Goal: Transaction & Acquisition: Purchase product/service

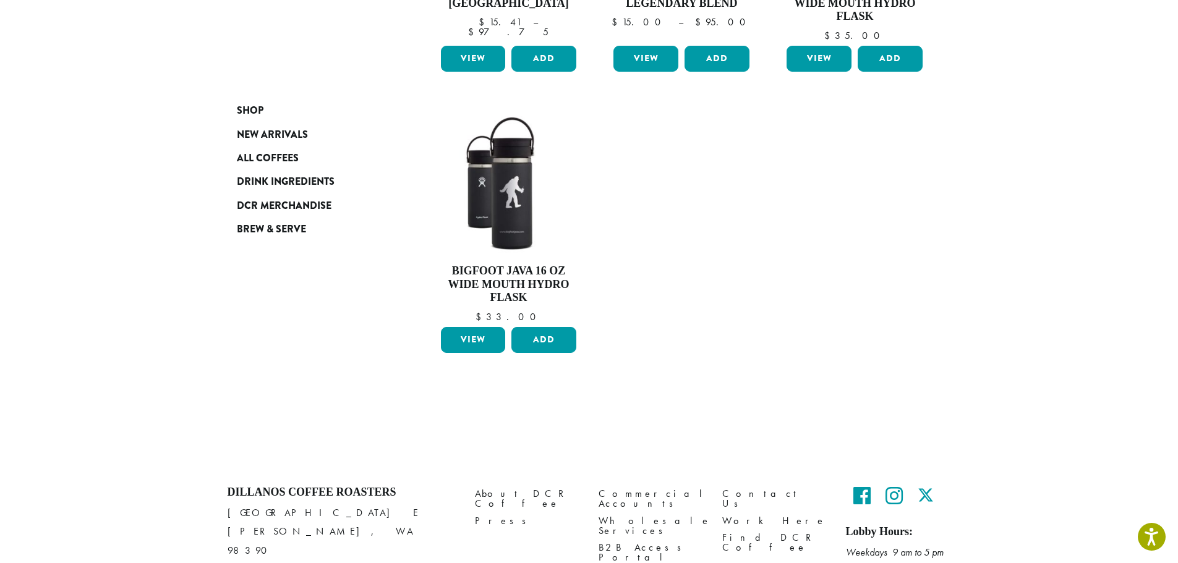
scroll to position [322, 0]
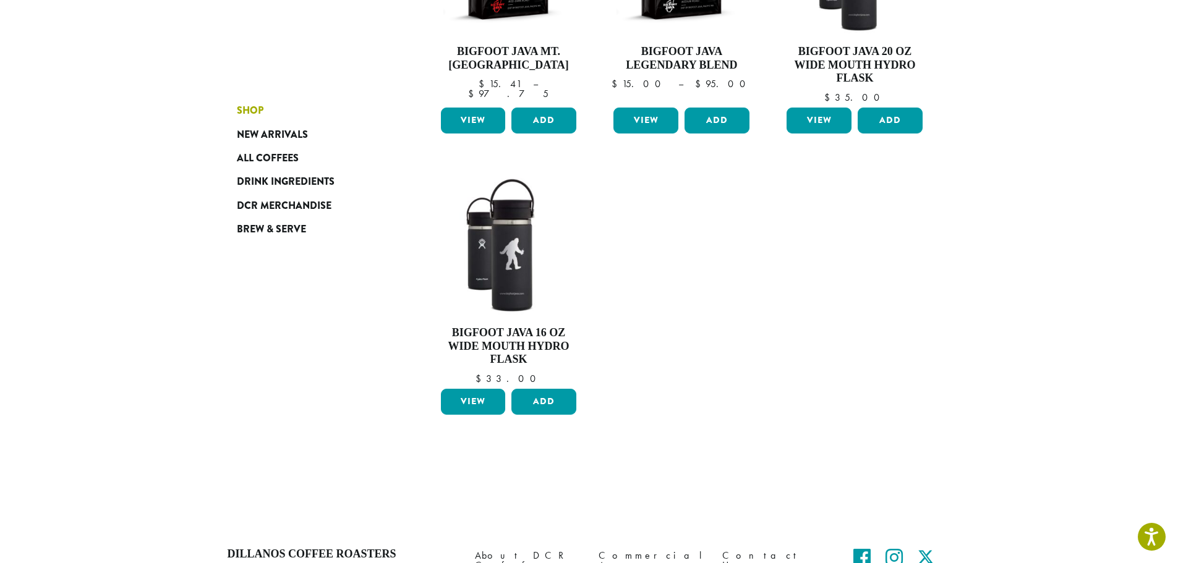
click at [249, 111] on span "Shop" at bounding box center [250, 110] width 27 height 15
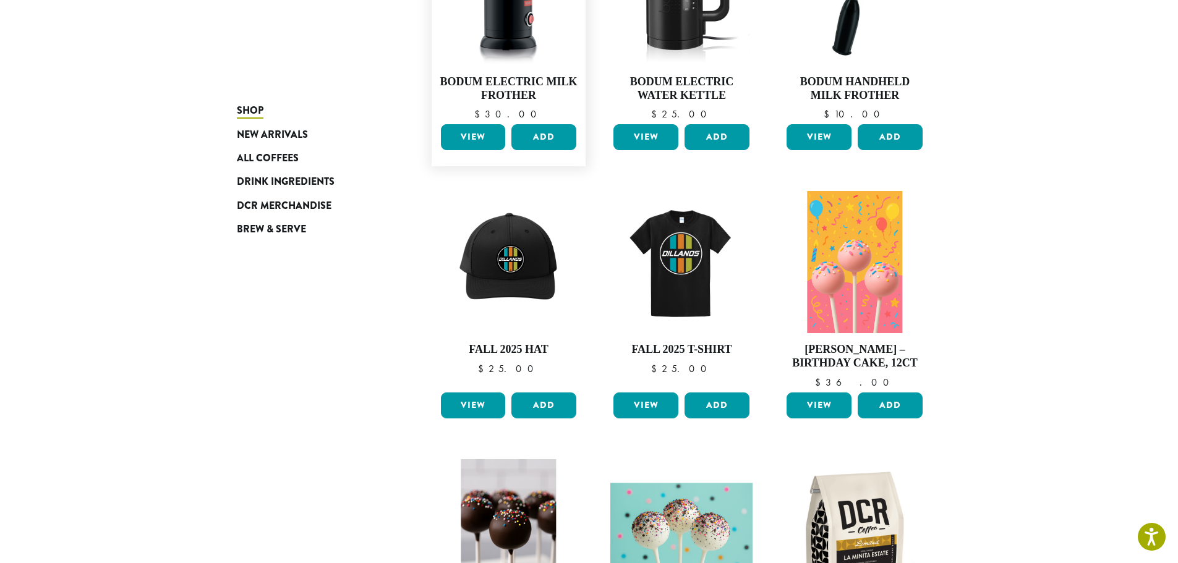
scroll to position [228, 0]
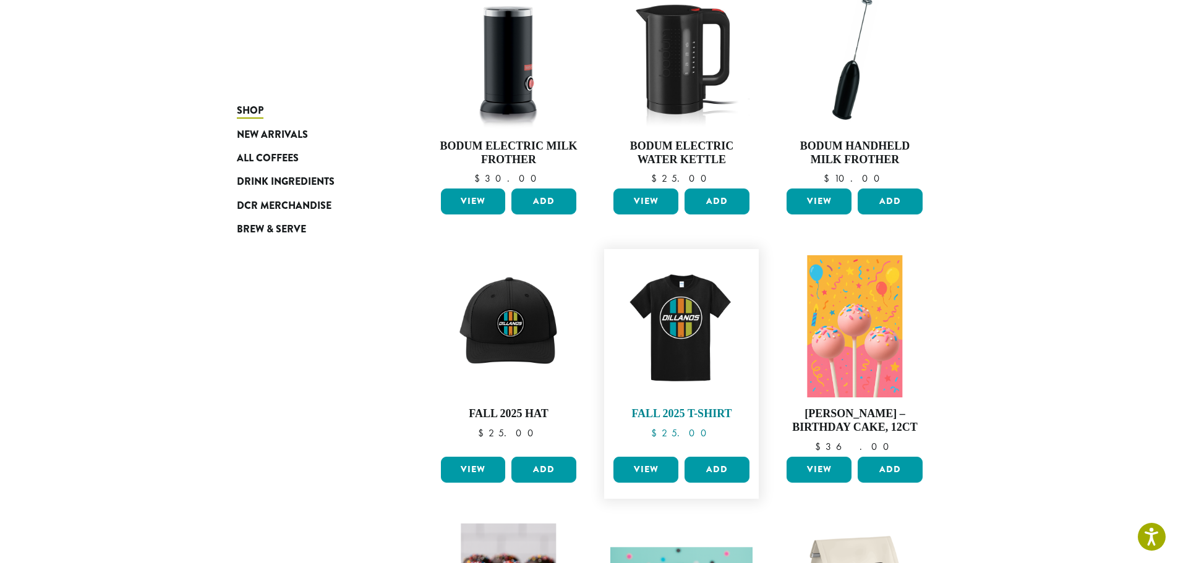
click at [670, 330] on img at bounding box center [681, 326] width 142 height 142
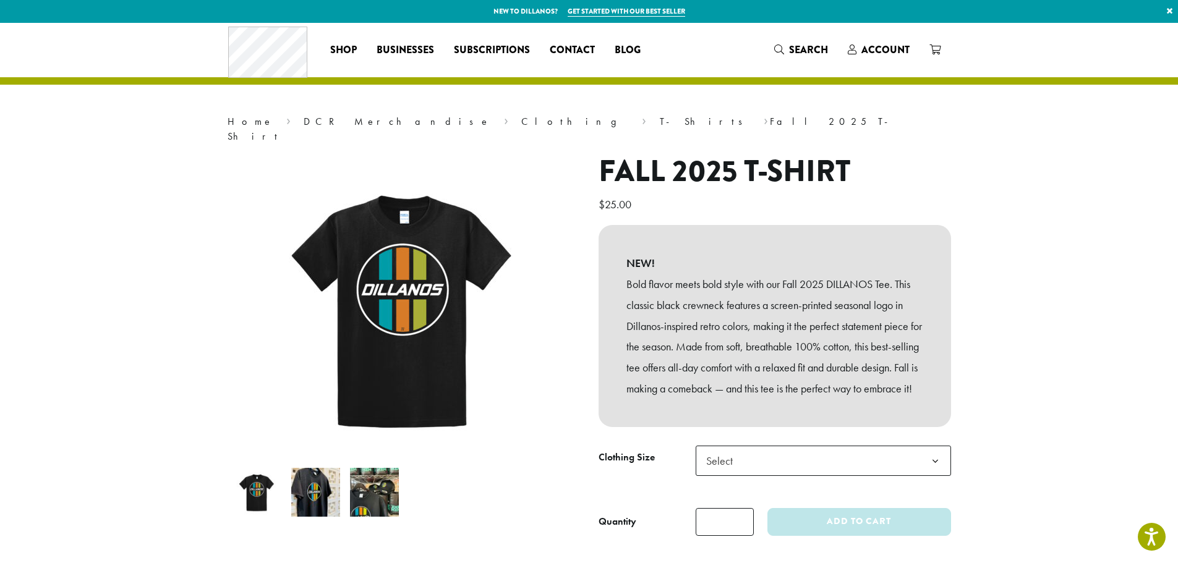
click at [372, 475] on img at bounding box center [374, 492] width 49 height 49
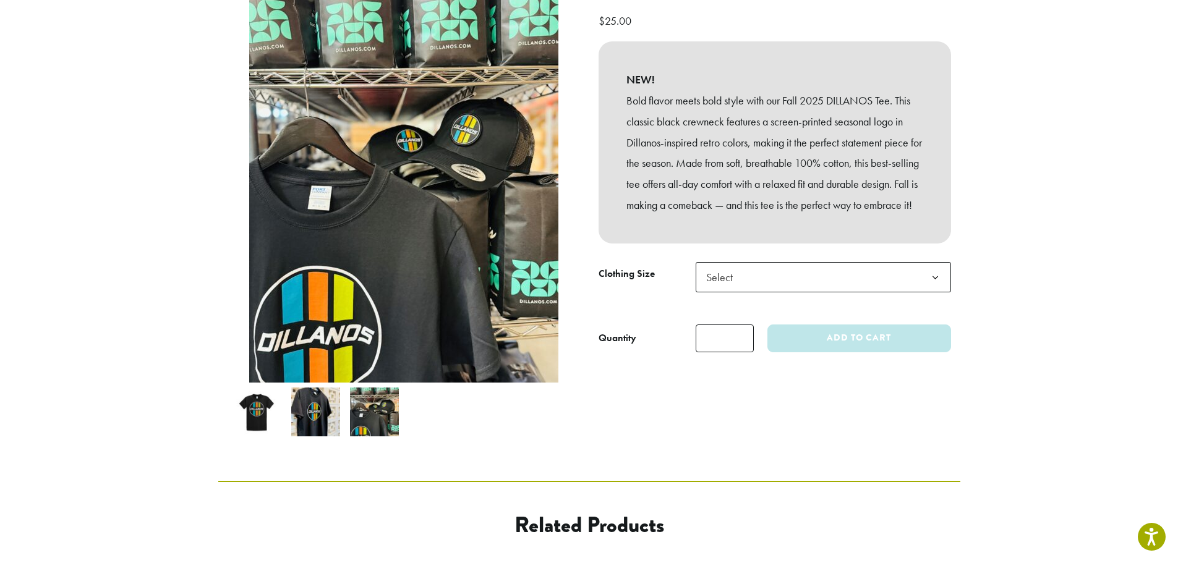
scroll to position [186, 0]
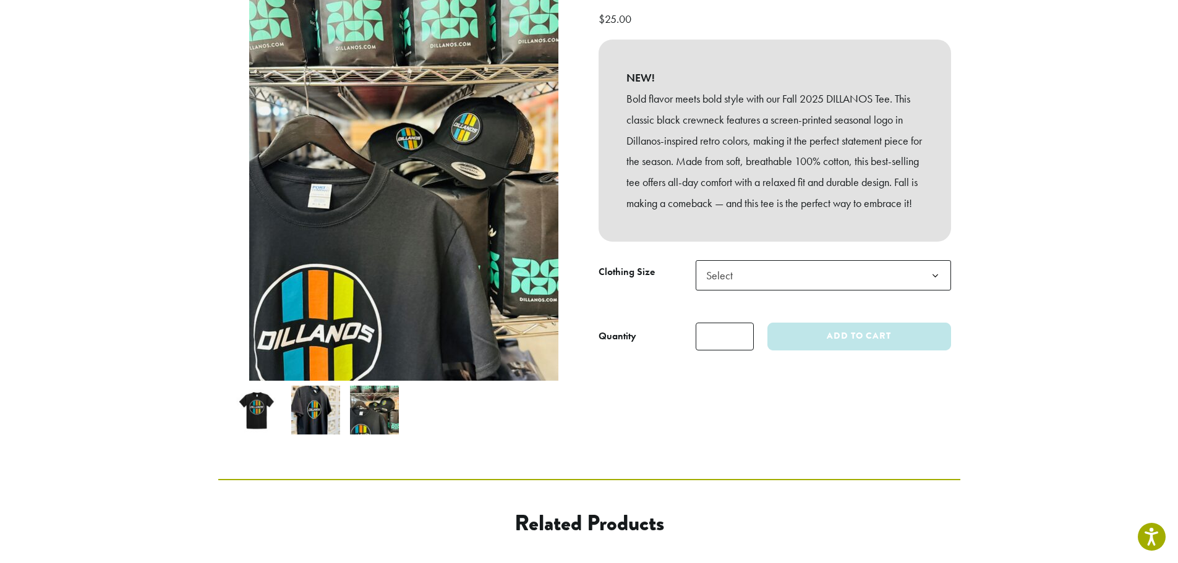
click at [309, 400] on img at bounding box center [315, 410] width 49 height 49
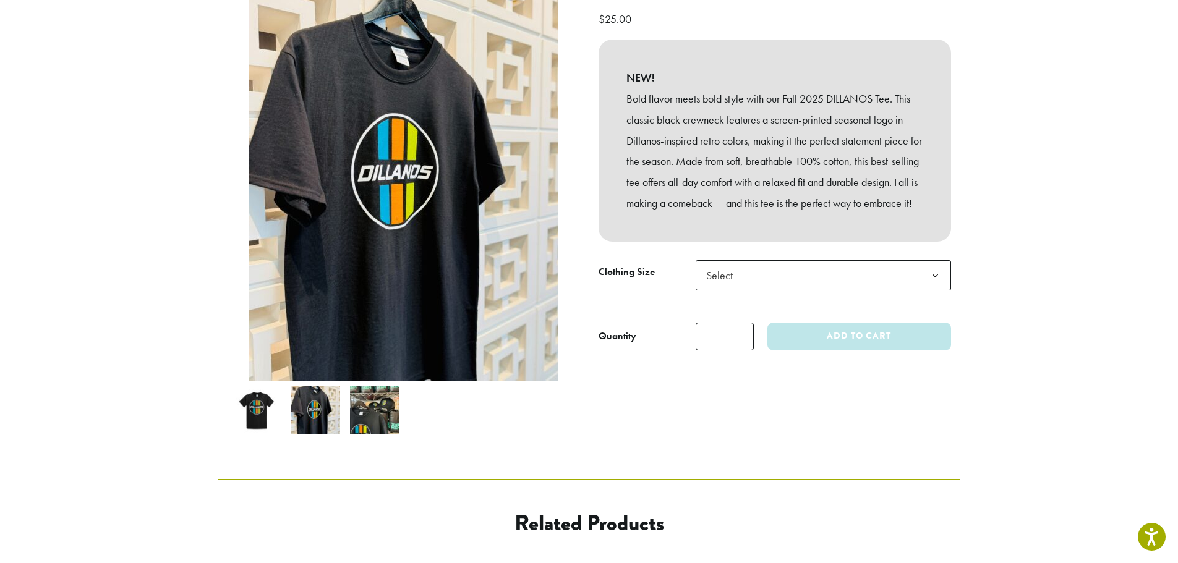
click at [285, 395] on li at bounding box center [257, 410] width 59 height 59
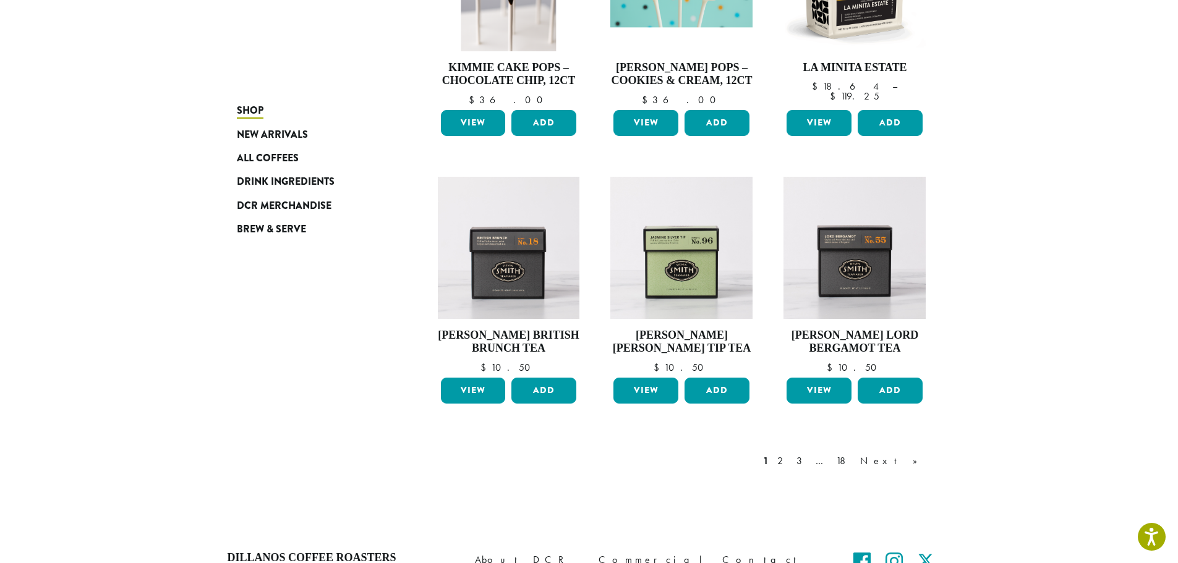
scroll to position [866, 0]
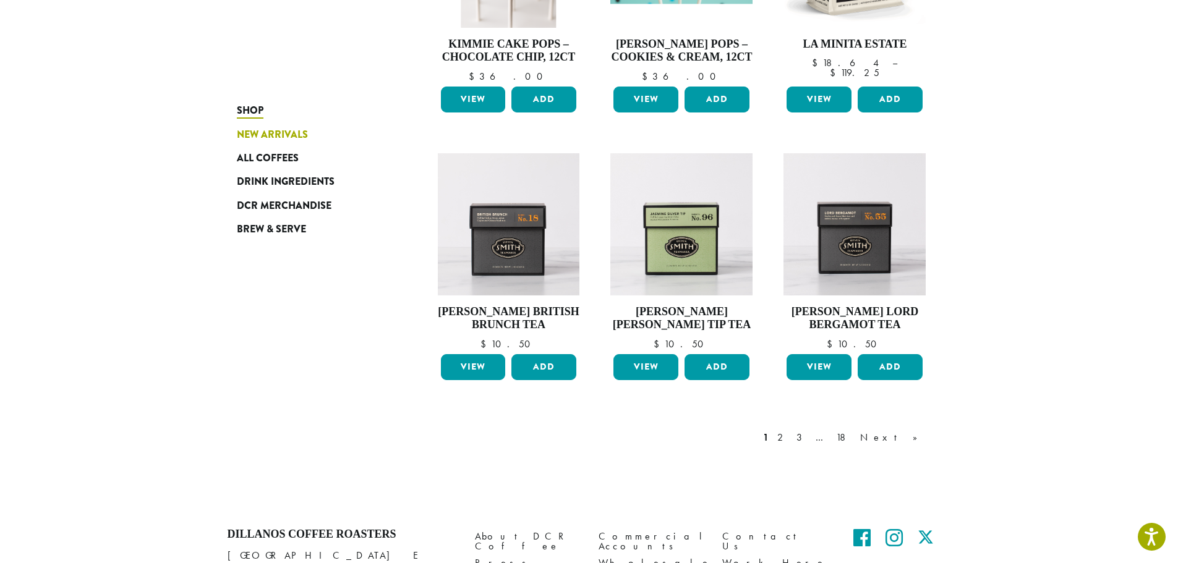
click at [299, 137] on span "New Arrivals" at bounding box center [272, 134] width 71 height 15
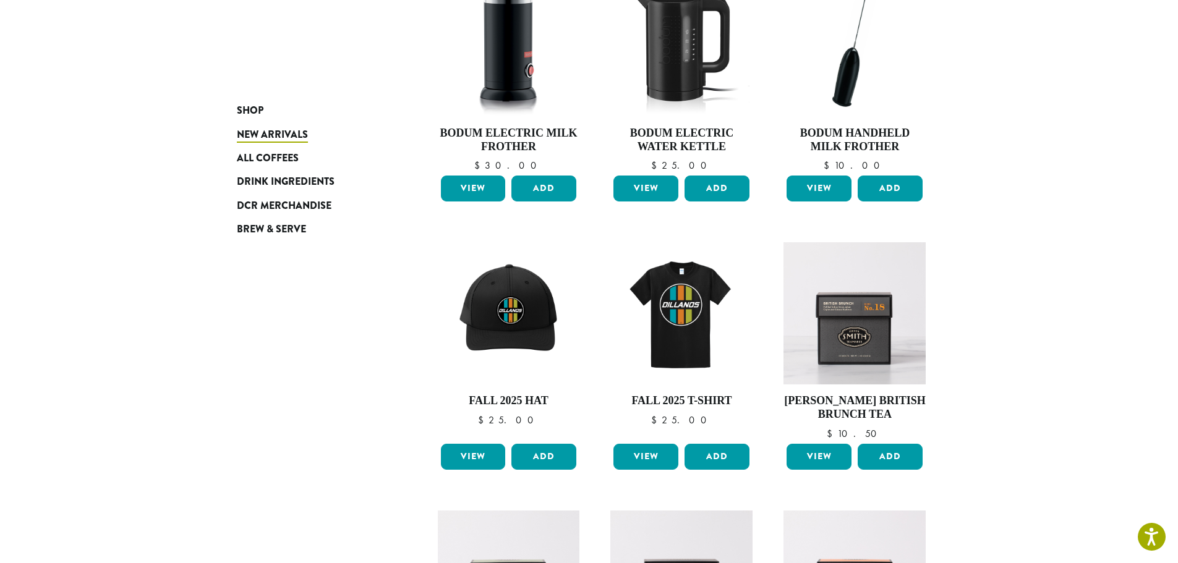
scroll to position [247, 0]
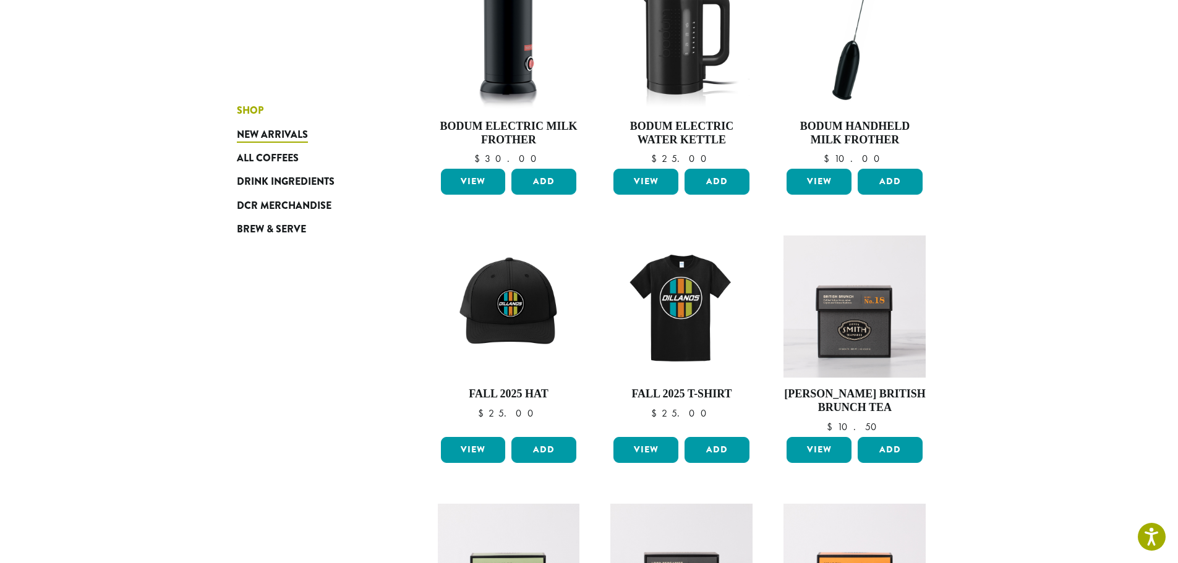
click at [244, 110] on span "Shop" at bounding box center [250, 110] width 27 height 15
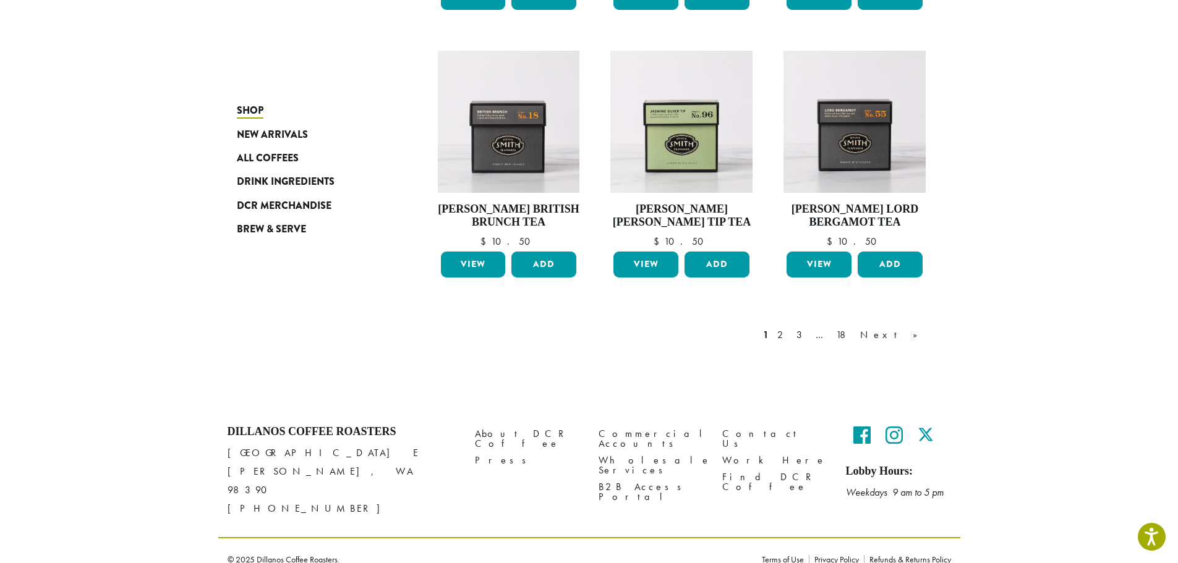
scroll to position [970, 0]
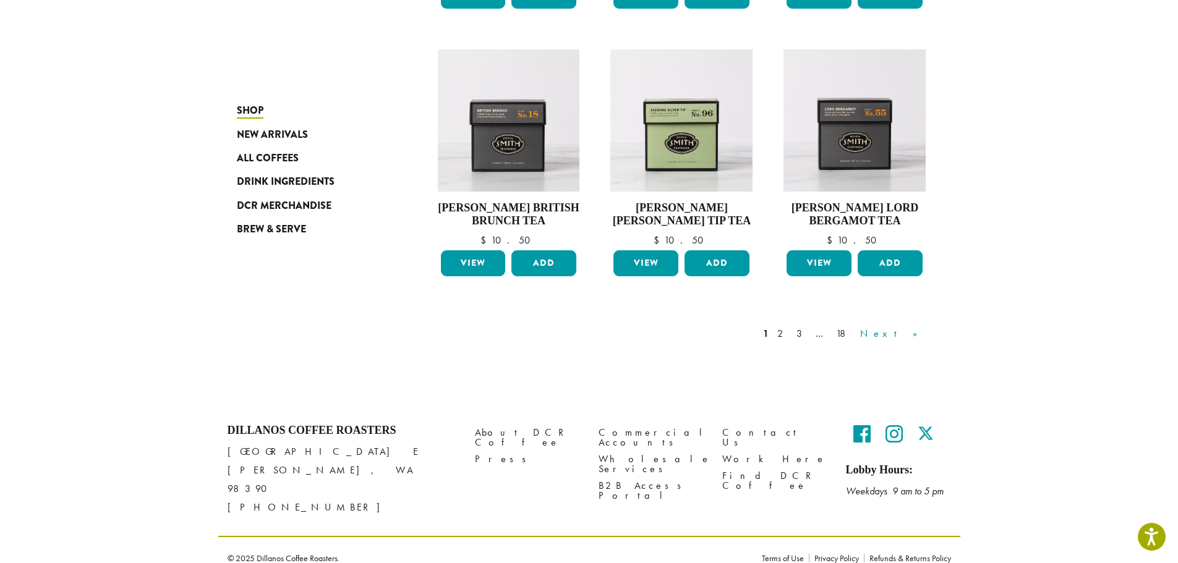
click at [912, 330] on link "Next »" at bounding box center [893, 334] width 71 height 15
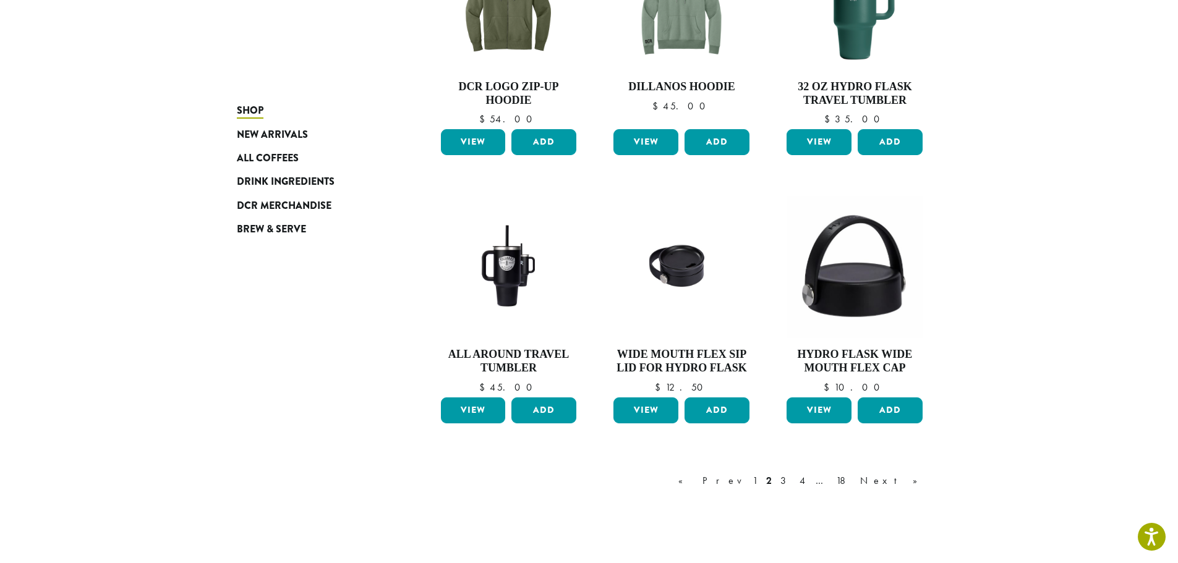
scroll to position [880, 0]
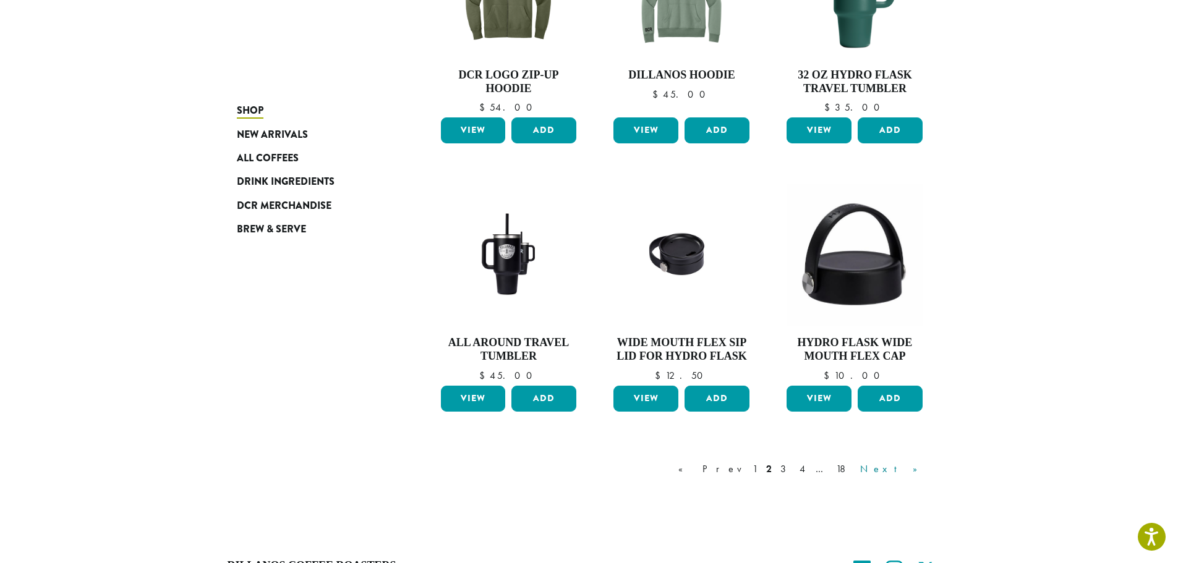
click at [912, 469] on link "Next »" at bounding box center [893, 469] width 71 height 15
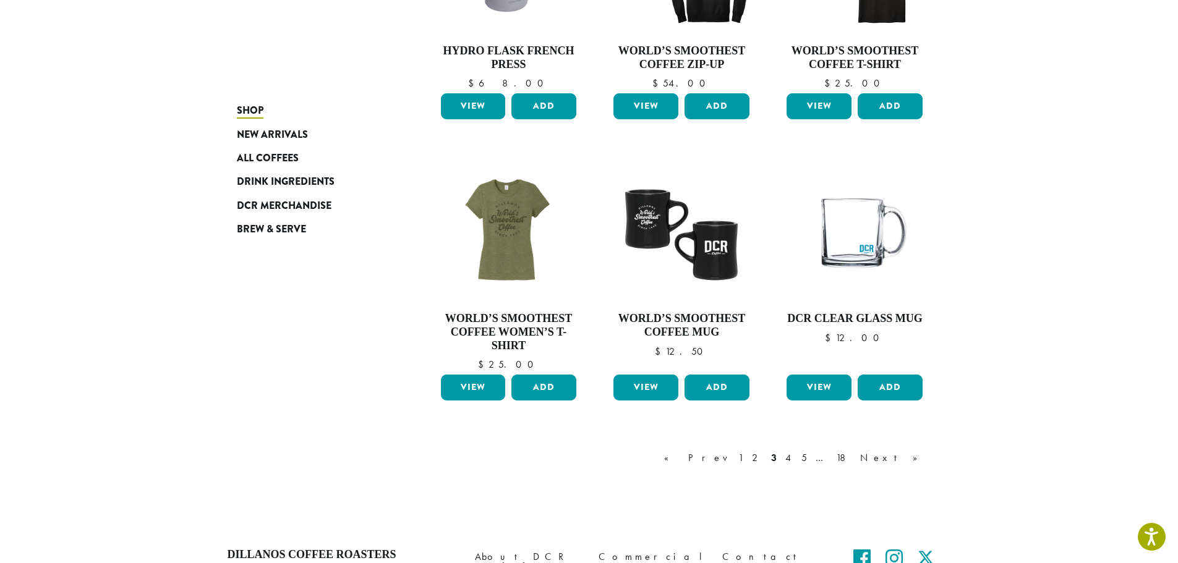
scroll to position [880, 0]
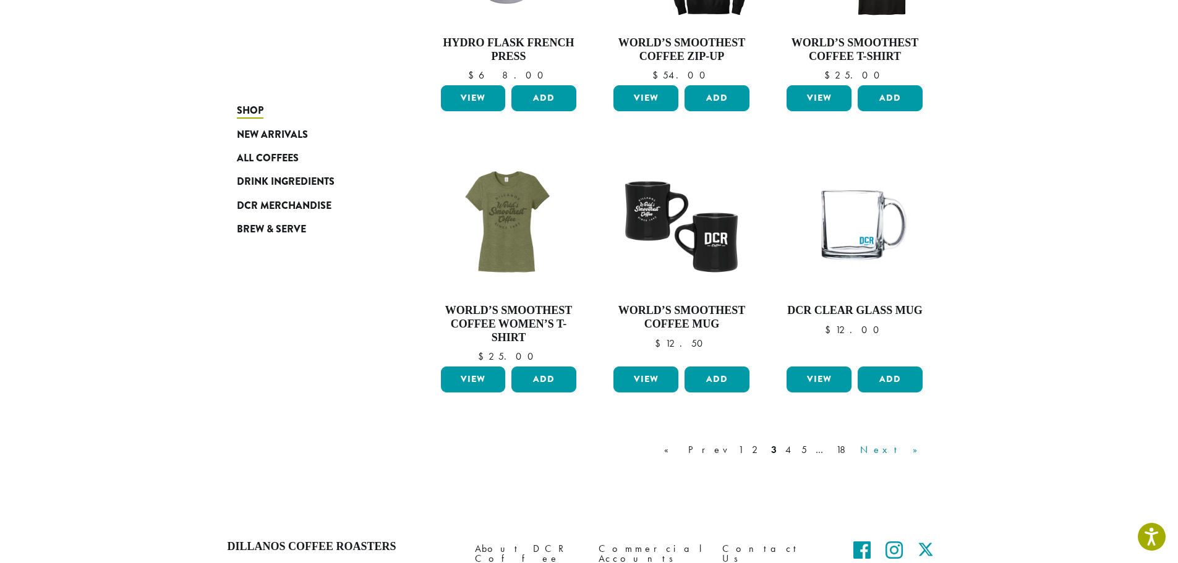
click at [911, 450] on link "Next »" at bounding box center [893, 450] width 71 height 15
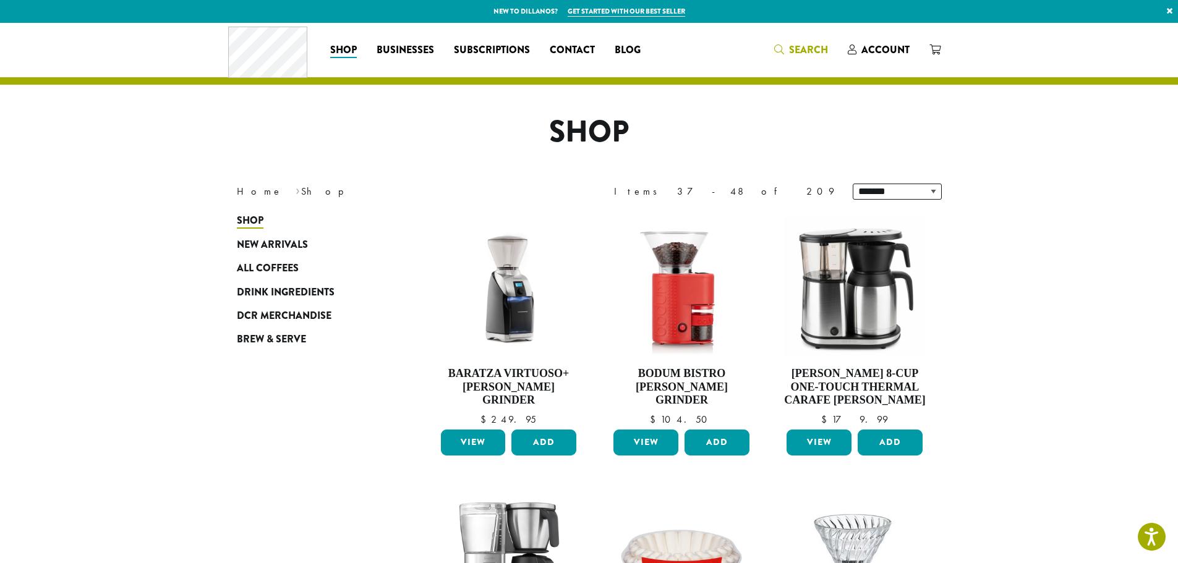
click at [798, 48] on span "Search" at bounding box center [808, 50] width 39 height 14
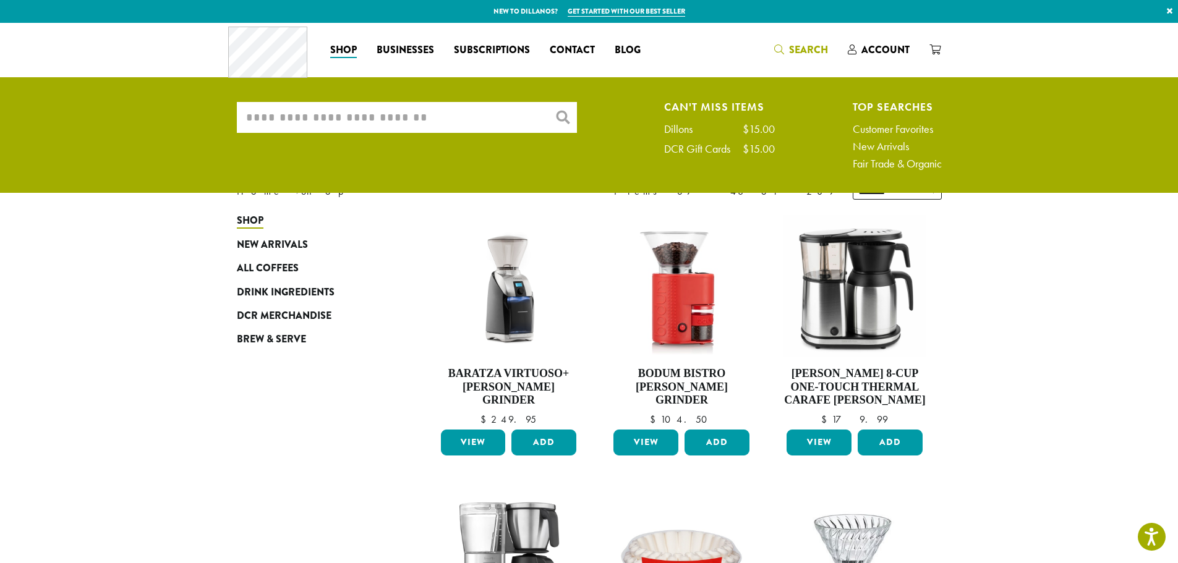
click at [253, 116] on input "What are you searching for?" at bounding box center [407, 117] width 340 height 31
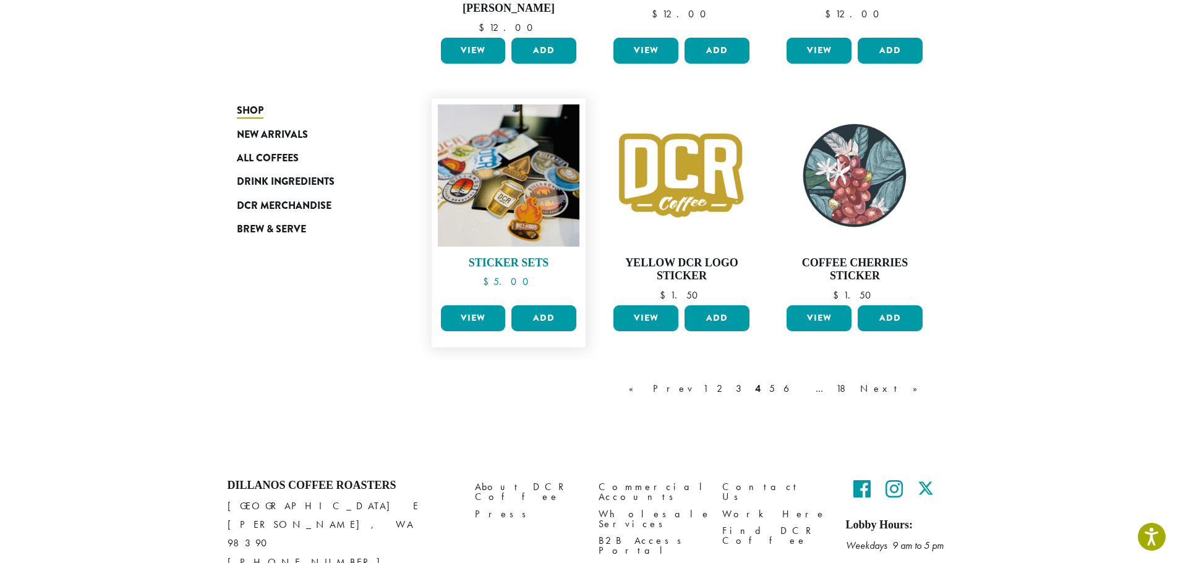
scroll to position [990, 0]
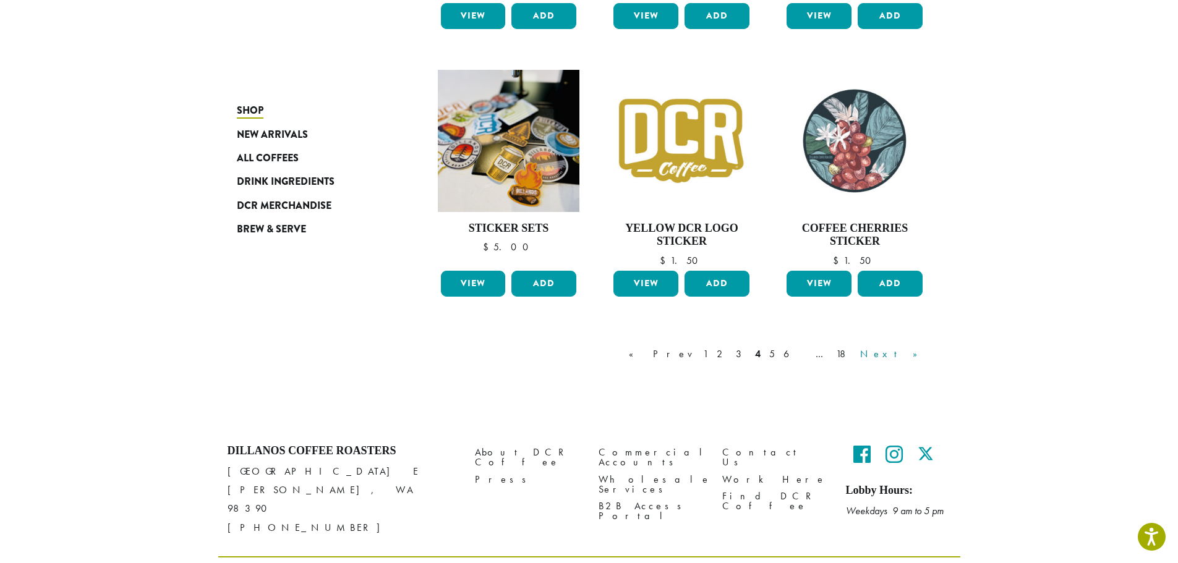
type input "*******"
click at [909, 357] on link "Next »" at bounding box center [893, 354] width 71 height 15
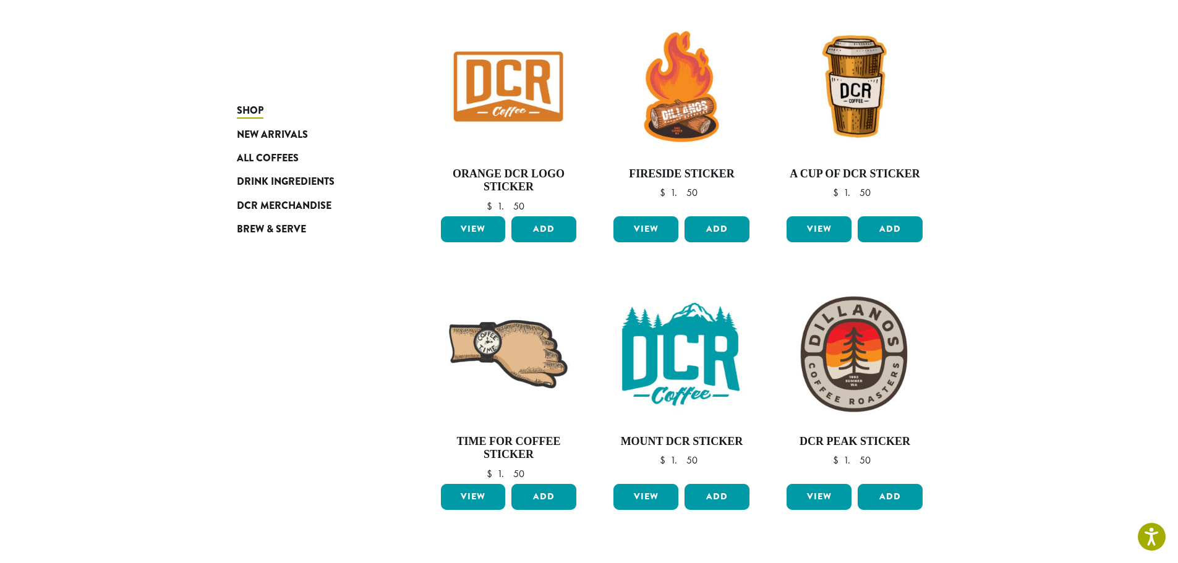
scroll to position [756, 0]
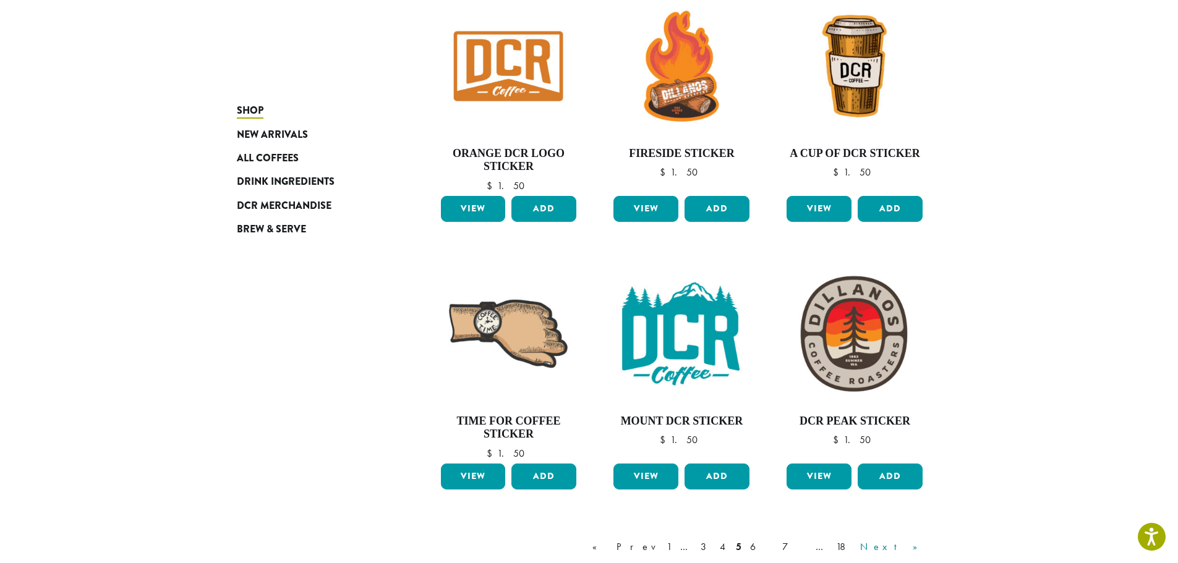
click at [912, 544] on link "Next »" at bounding box center [893, 547] width 71 height 15
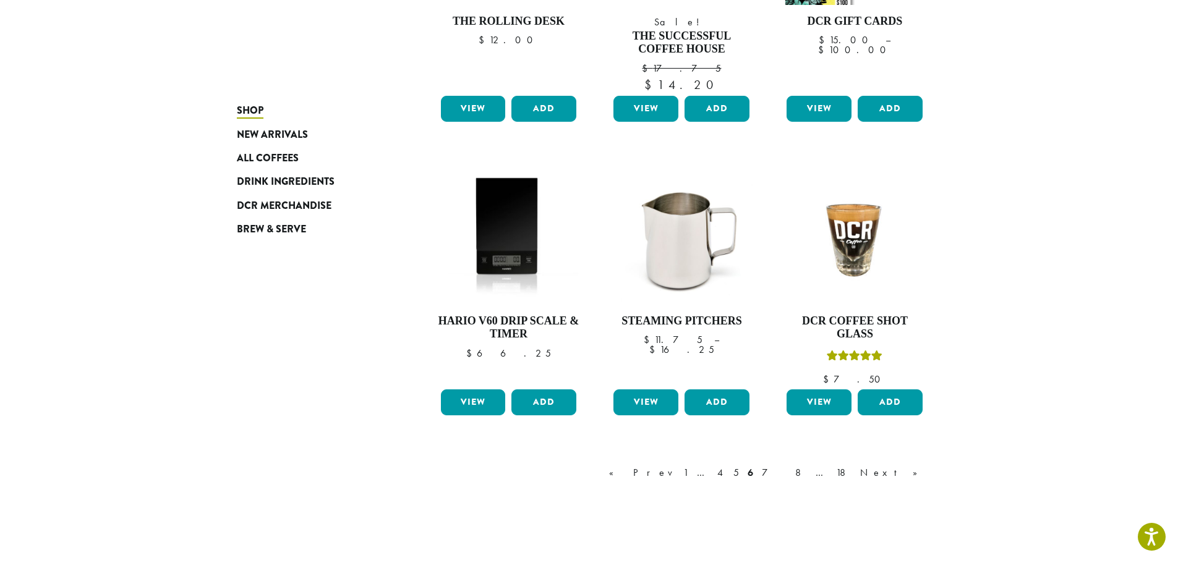
scroll to position [942, 0]
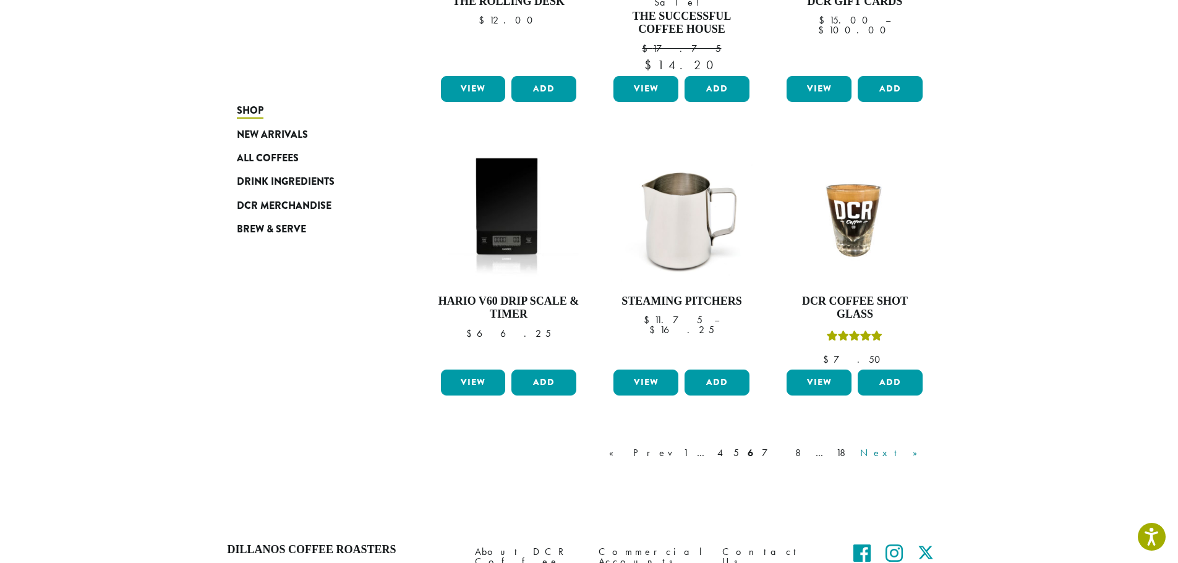
click at [907, 446] on link "Next »" at bounding box center [893, 453] width 71 height 15
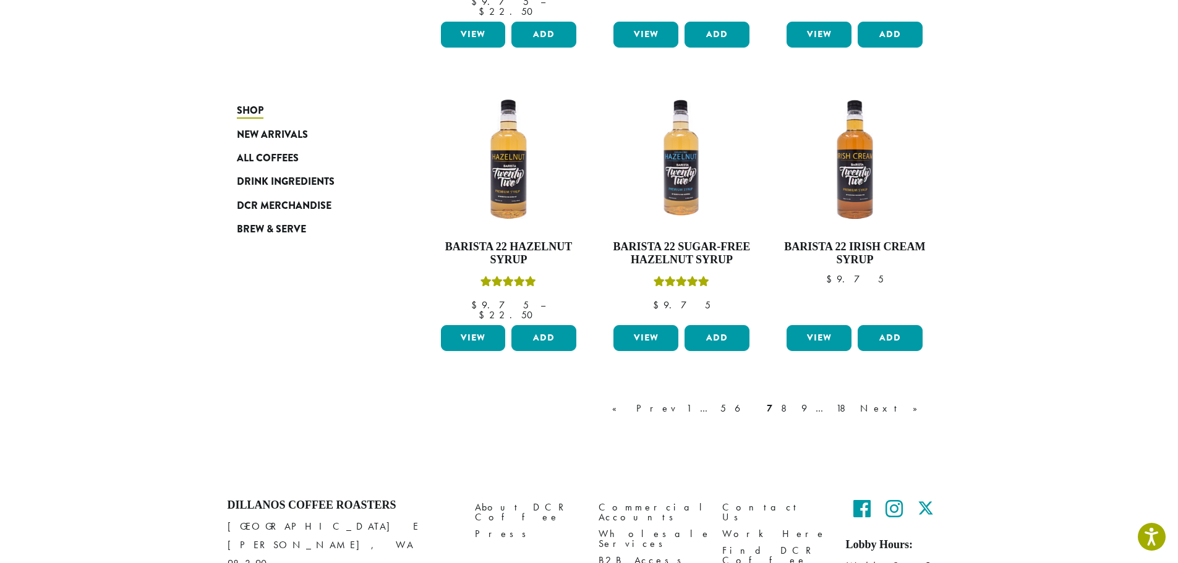
scroll to position [1004, 0]
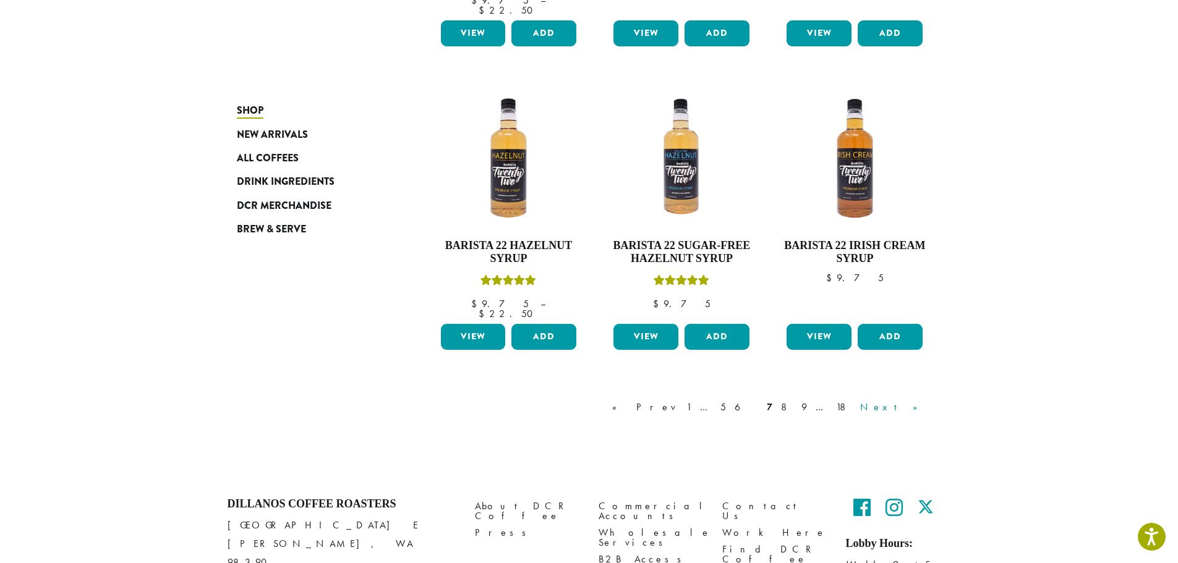
click at [918, 400] on link "Next »" at bounding box center [893, 407] width 71 height 15
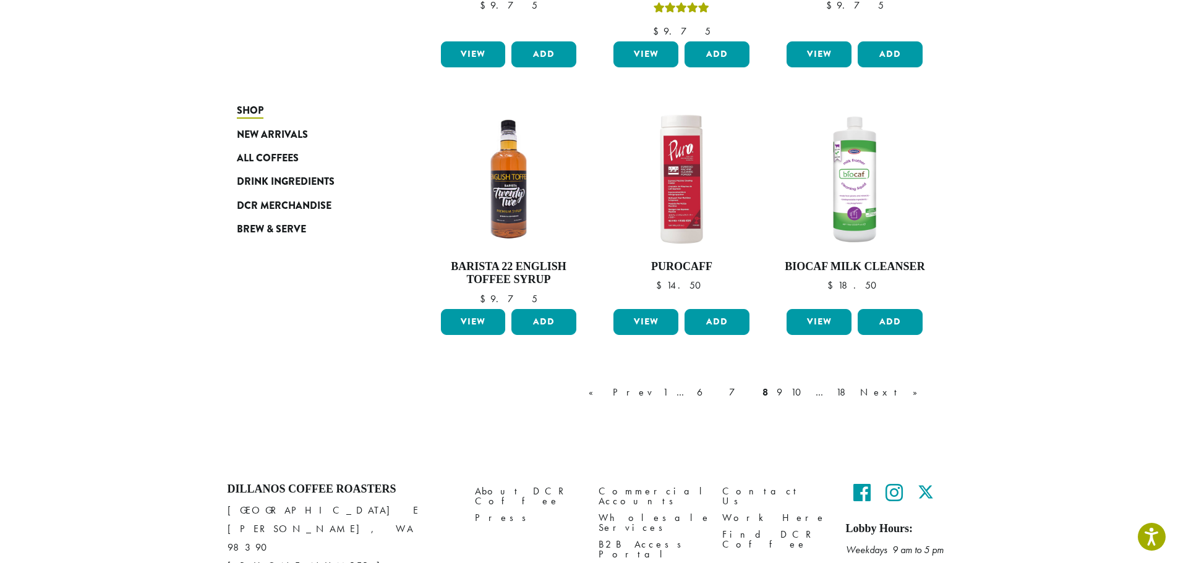
scroll to position [1004, 0]
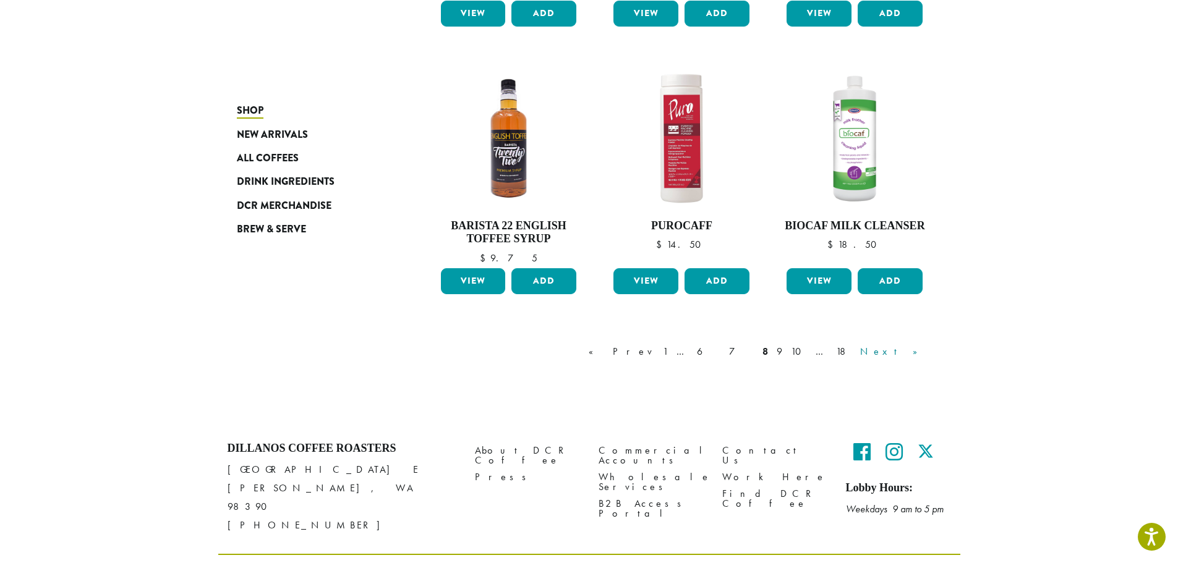
click at [913, 351] on link "Next »" at bounding box center [893, 351] width 71 height 15
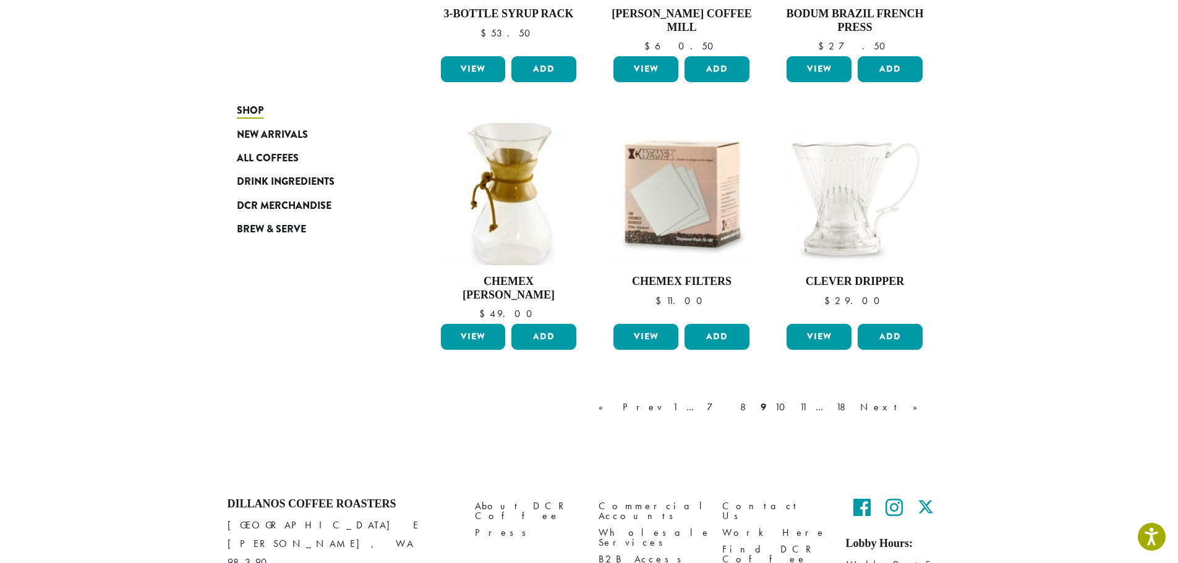
scroll to position [942, 0]
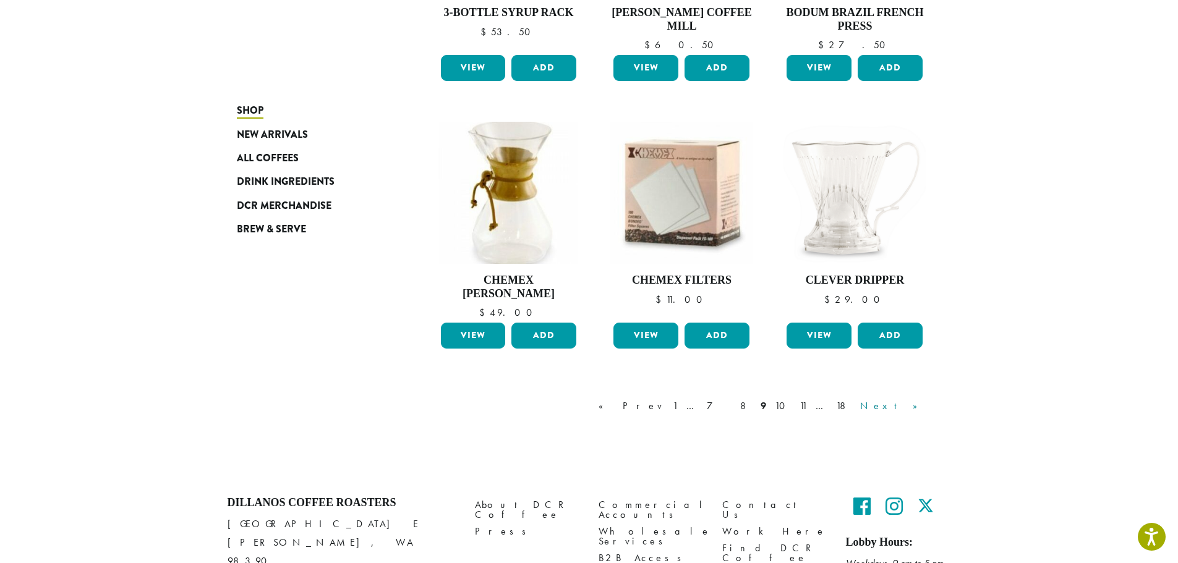
click at [913, 399] on link "Next »" at bounding box center [893, 406] width 71 height 15
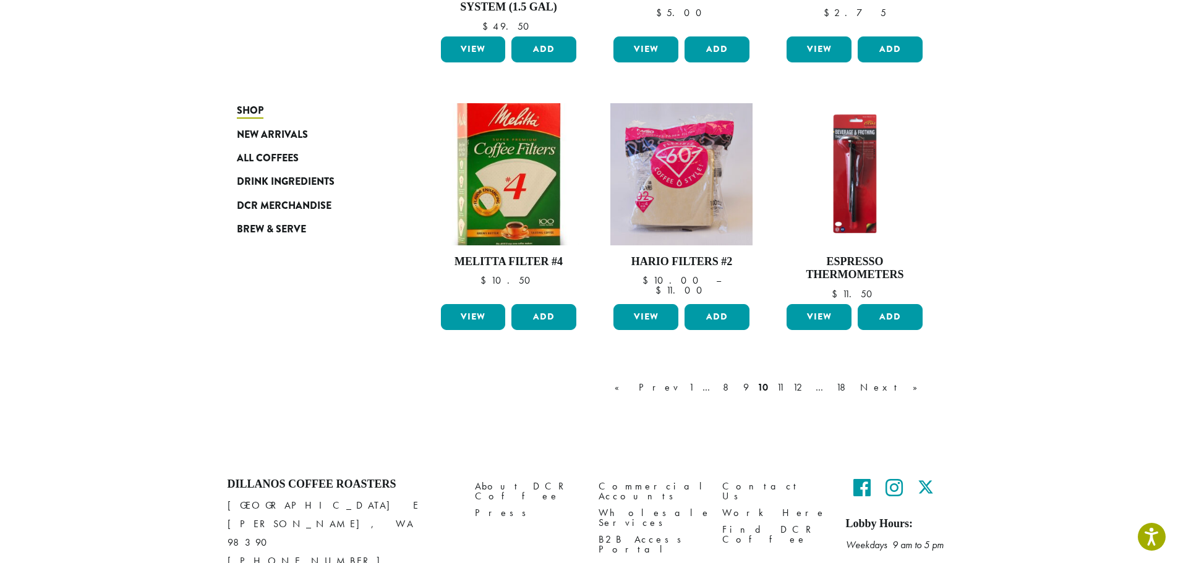
scroll to position [942, 0]
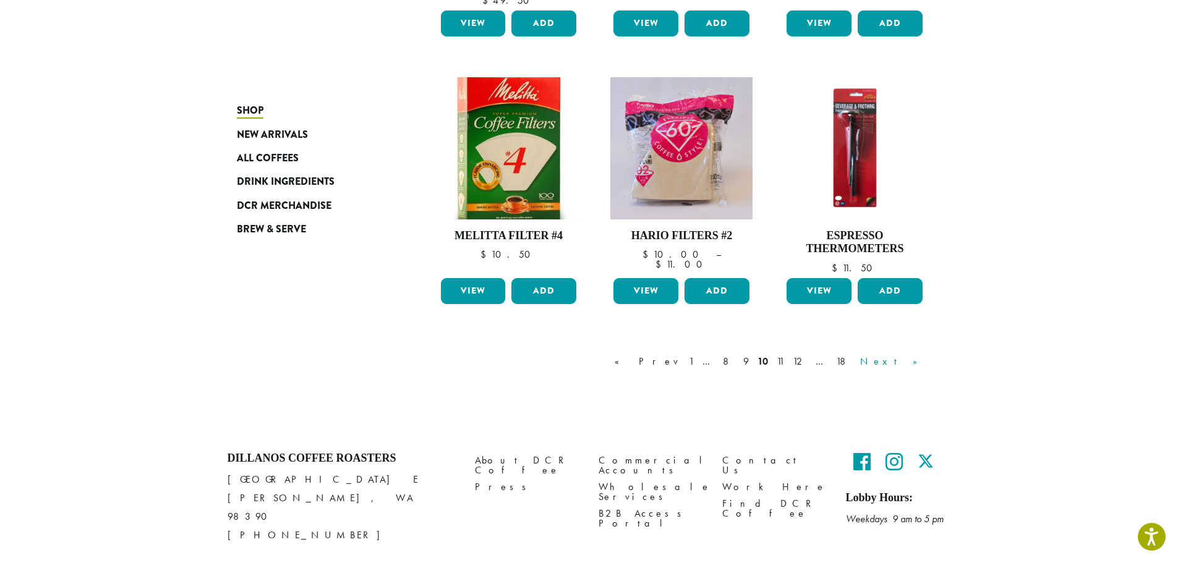
click at [910, 365] on link "Next »" at bounding box center [893, 361] width 71 height 15
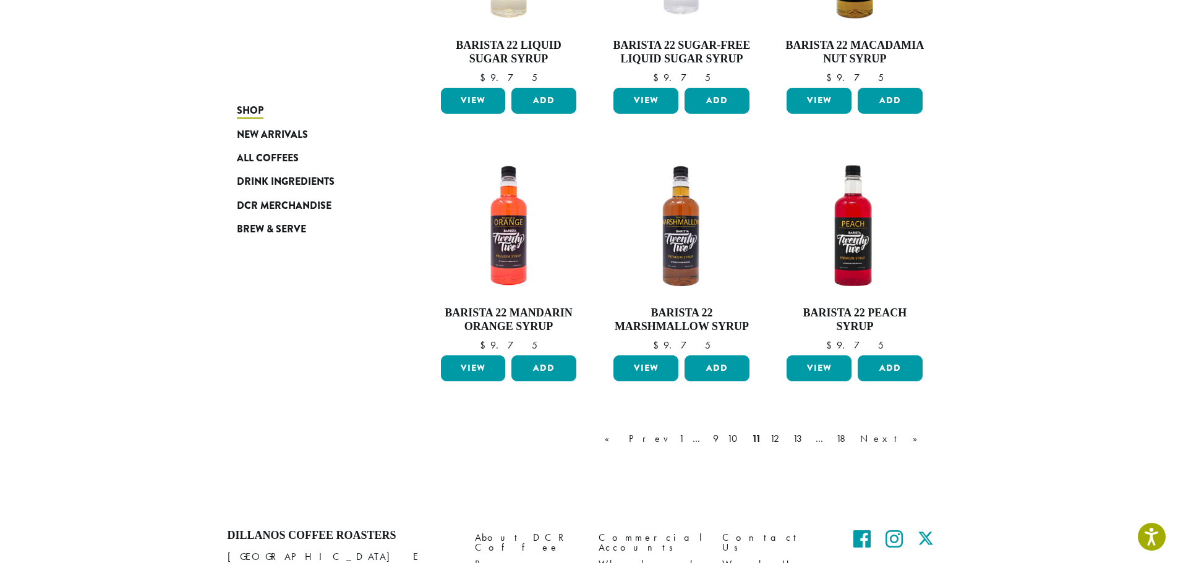
scroll to position [880, 0]
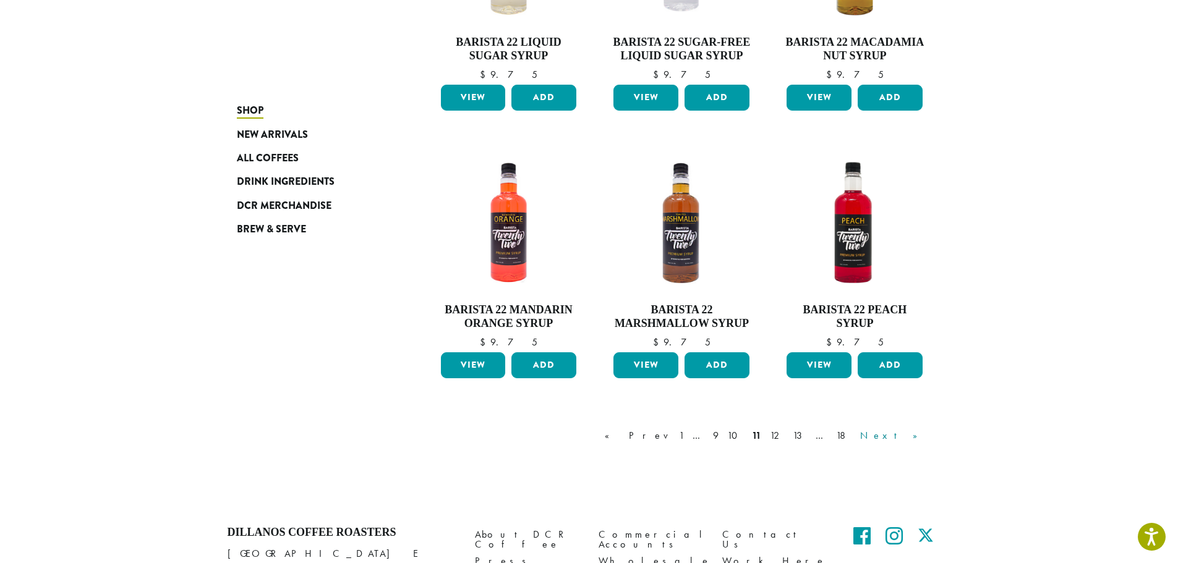
click at [913, 437] on link "Next »" at bounding box center [893, 436] width 71 height 15
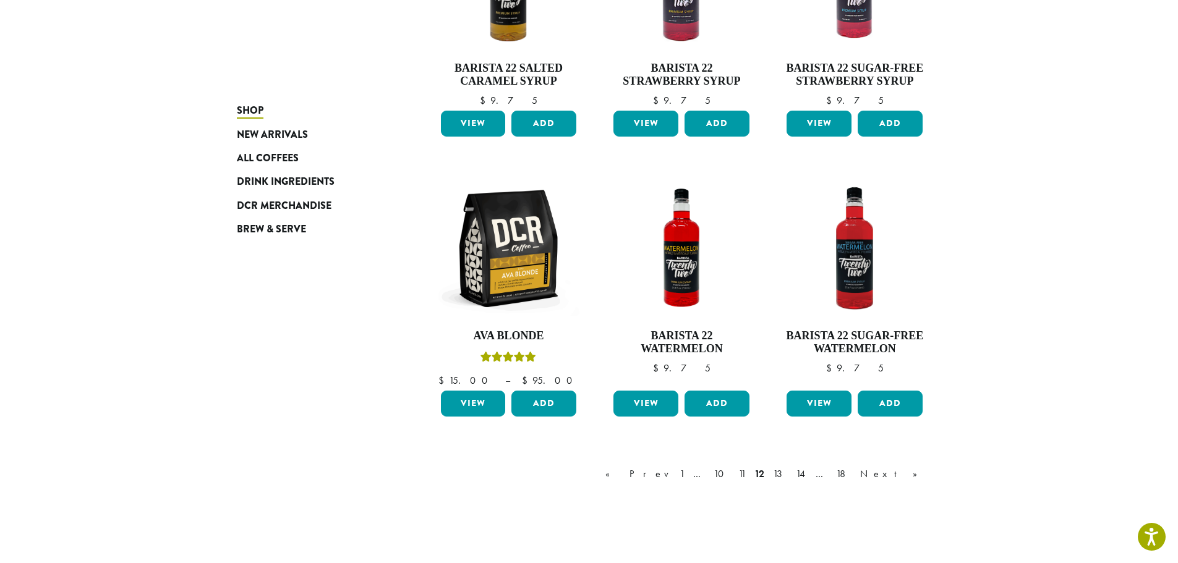
scroll to position [880, 0]
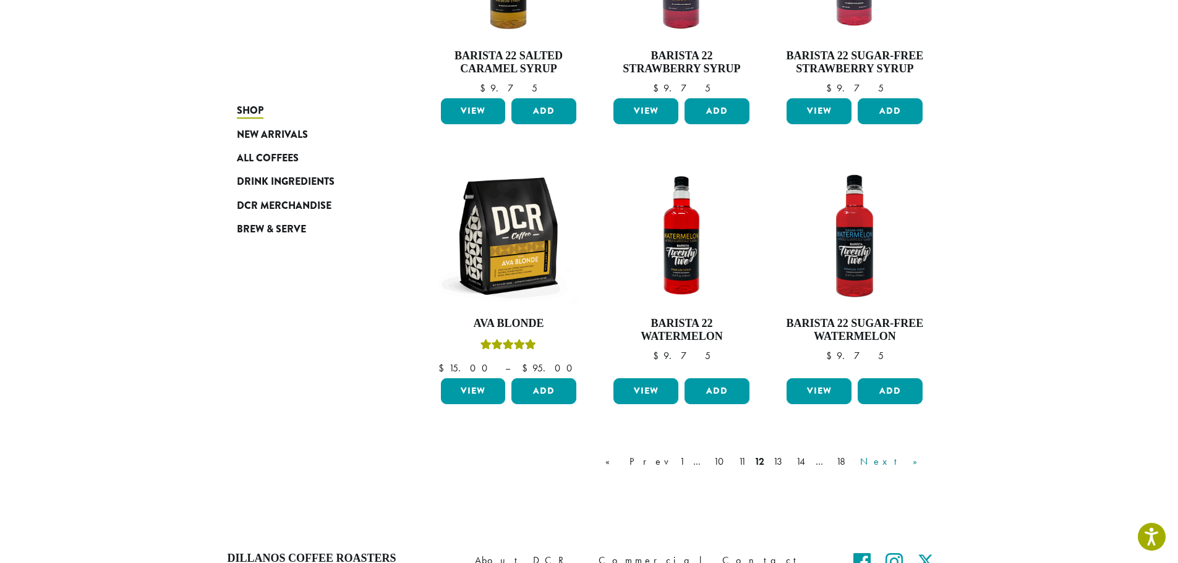
click at [915, 461] on link "Next »" at bounding box center [893, 462] width 71 height 15
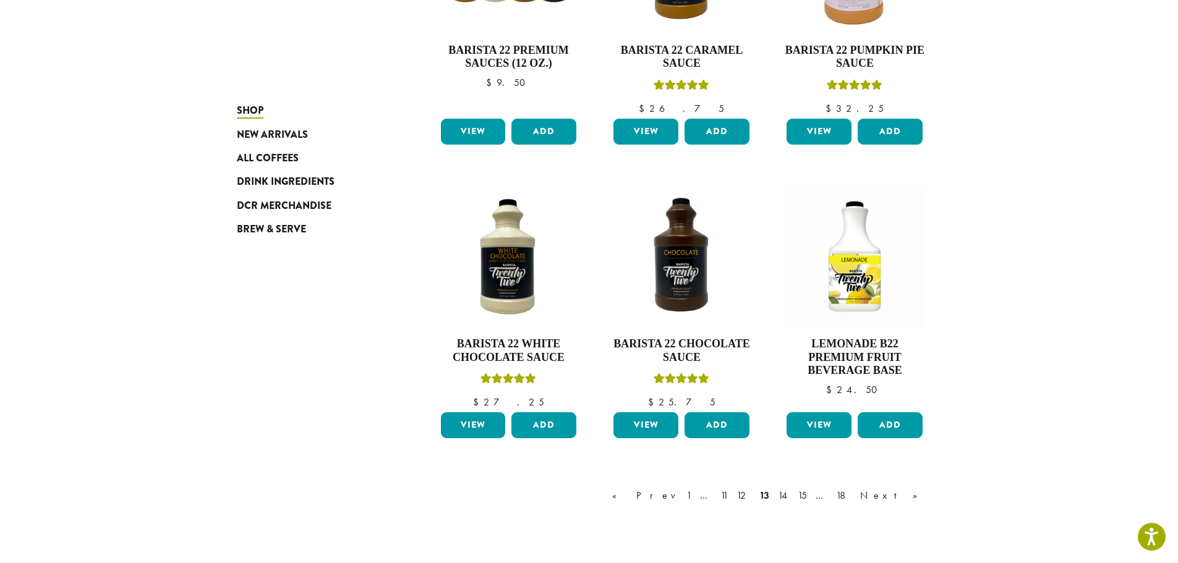
scroll to position [942, 0]
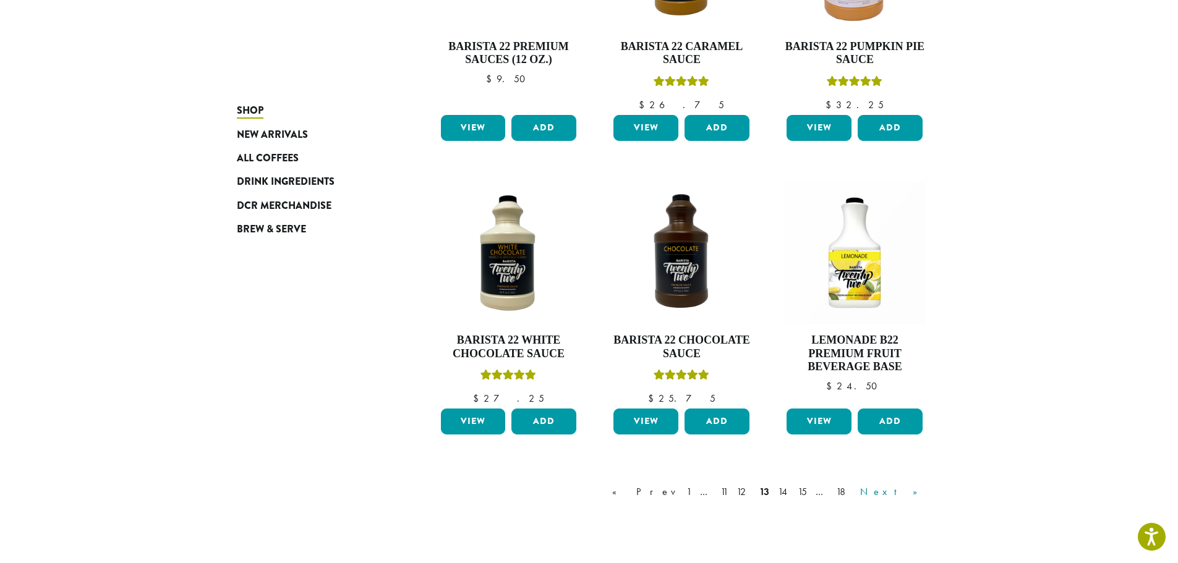
click at [907, 491] on link "Next »" at bounding box center [893, 492] width 71 height 15
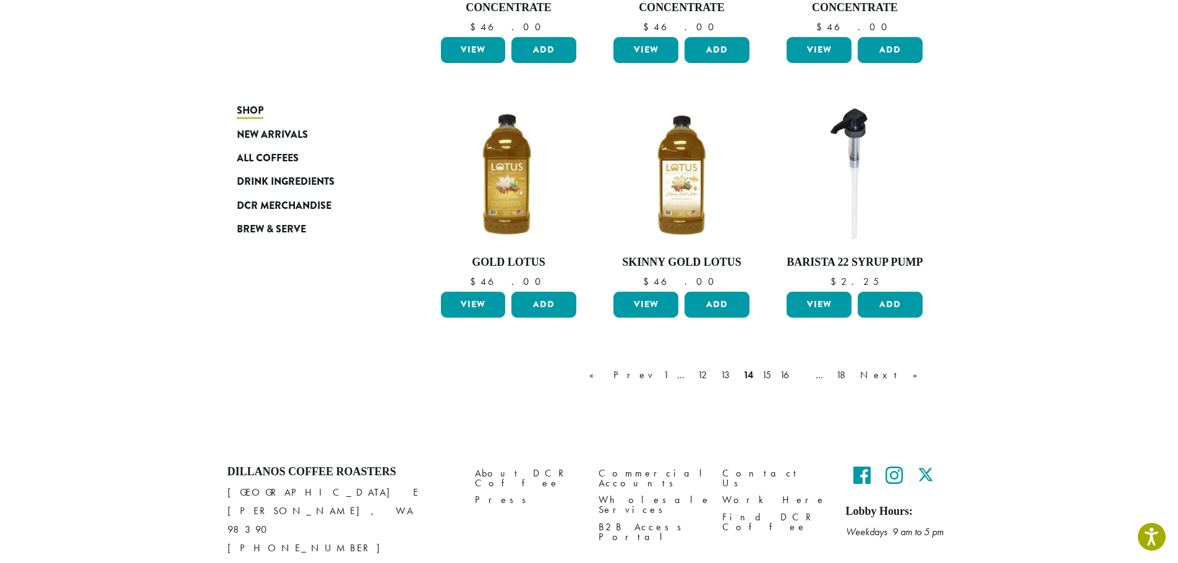
scroll to position [983, 0]
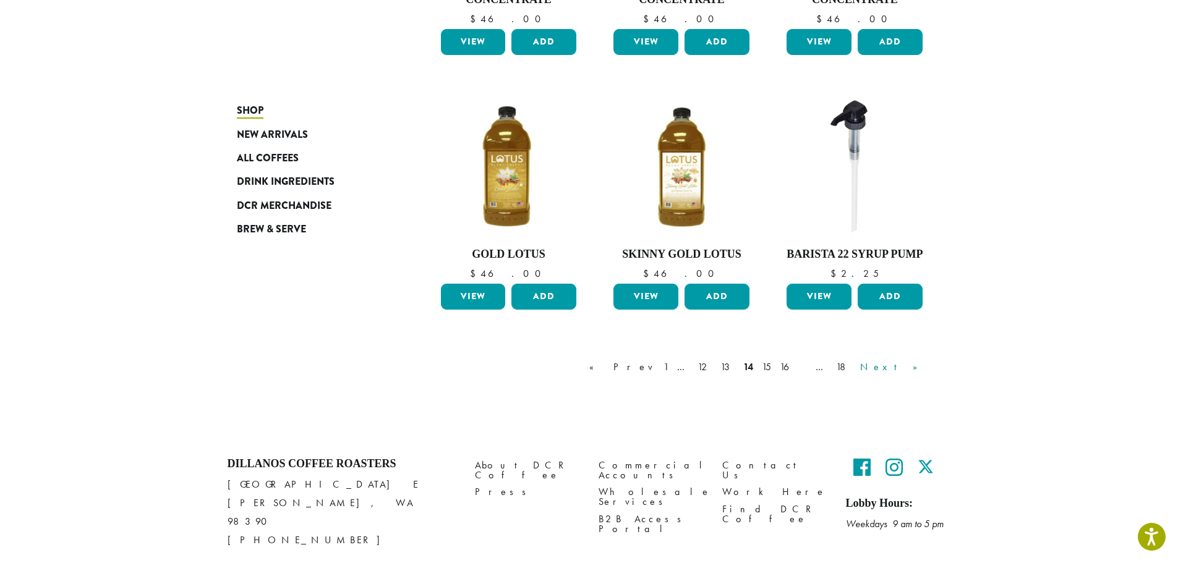
click at [913, 360] on link "Next »" at bounding box center [893, 367] width 71 height 15
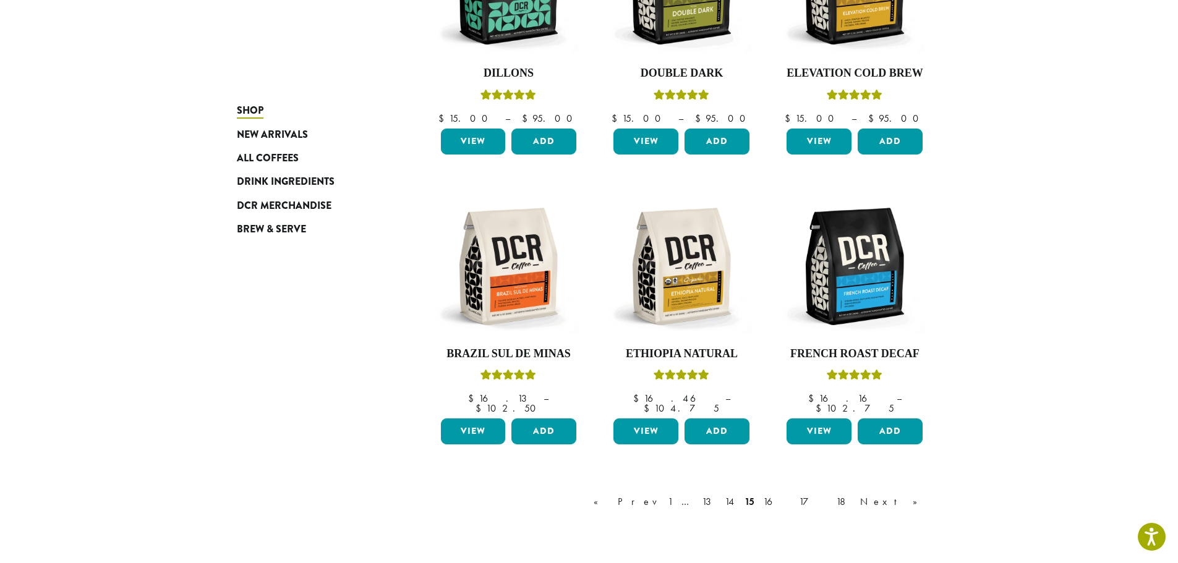
scroll to position [880, 0]
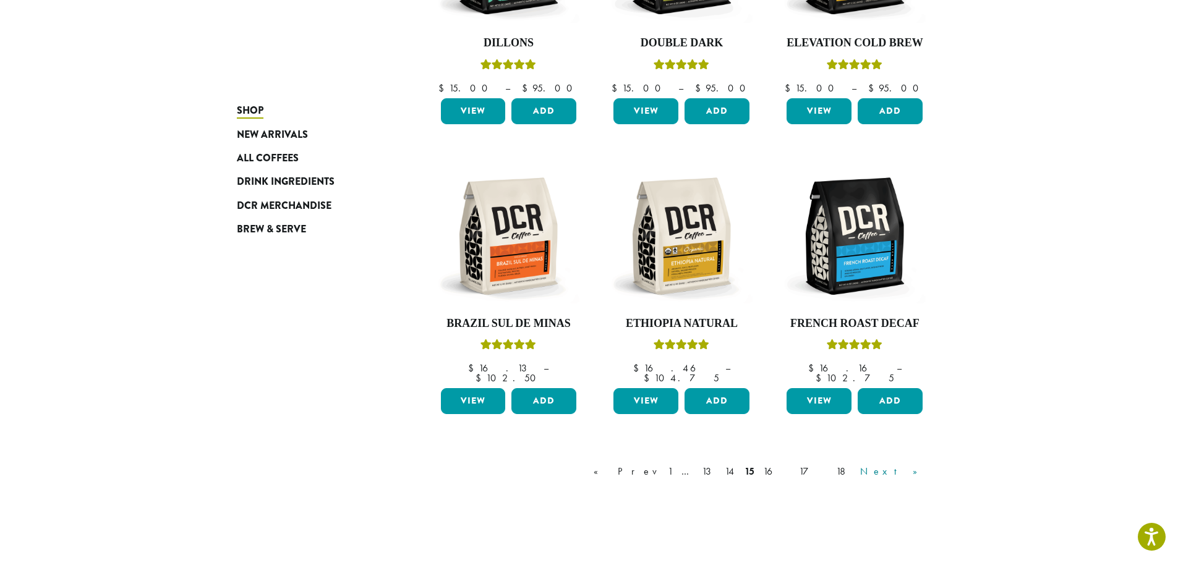
click at [909, 464] on link "Next »" at bounding box center [893, 471] width 71 height 15
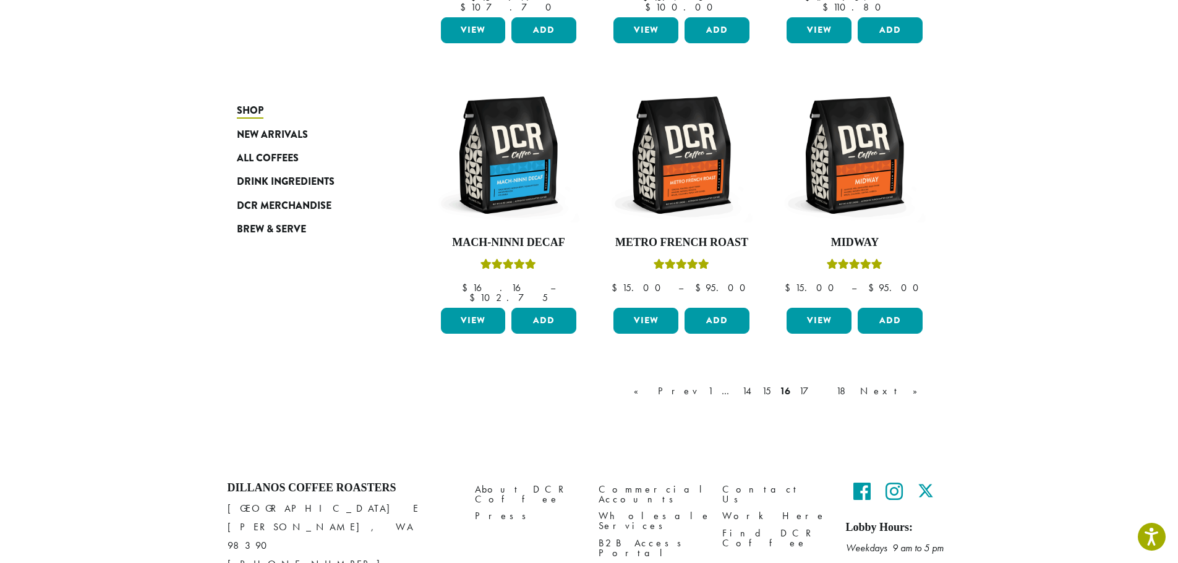
scroll to position [1020, 0]
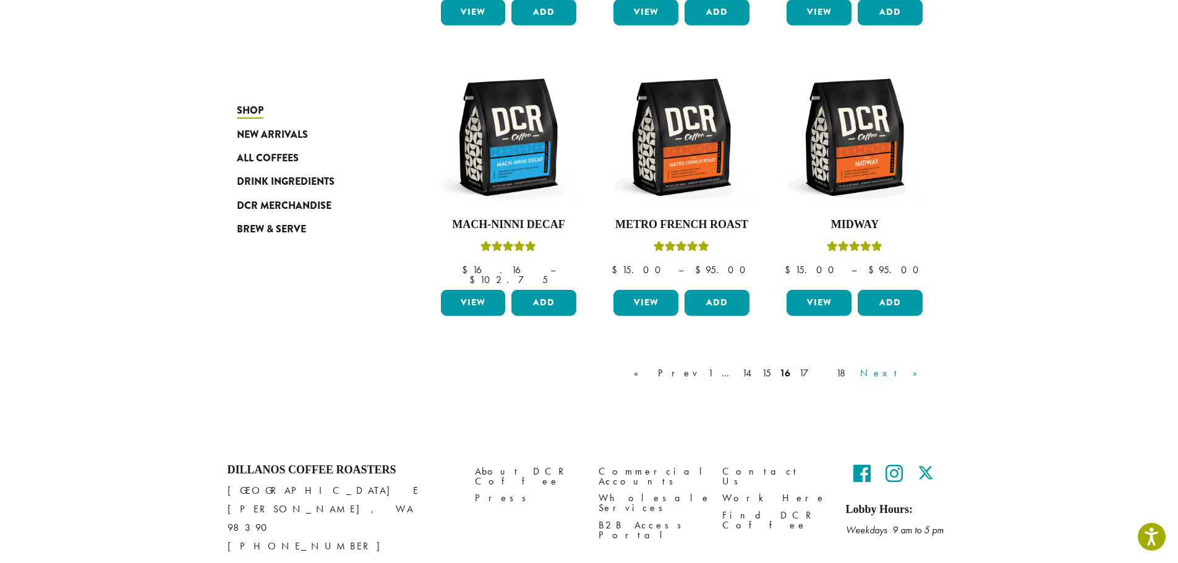
click at [910, 366] on link "Next »" at bounding box center [893, 373] width 71 height 15
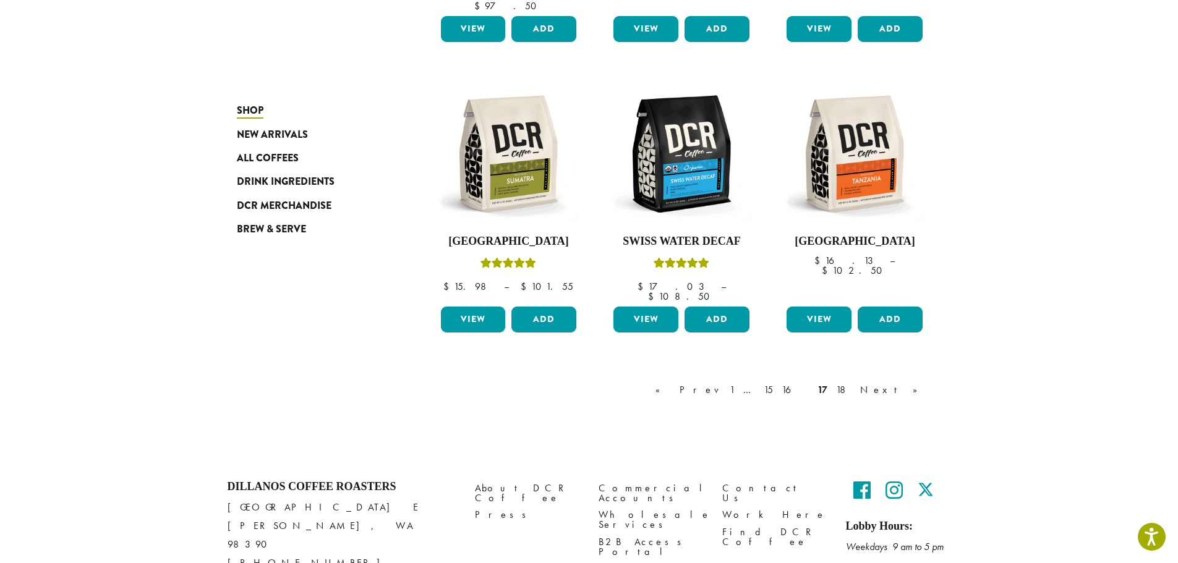
scroll to position [1020, 0]
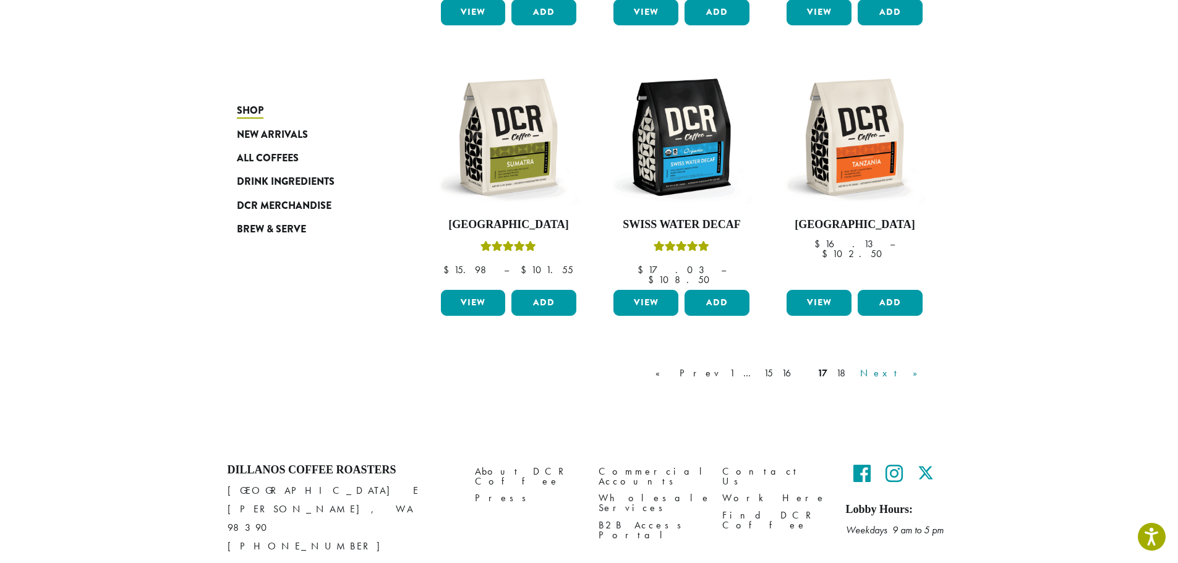
click at [910, 366] on link "Next »" at bounding box center [893, 373] width 71 height 15
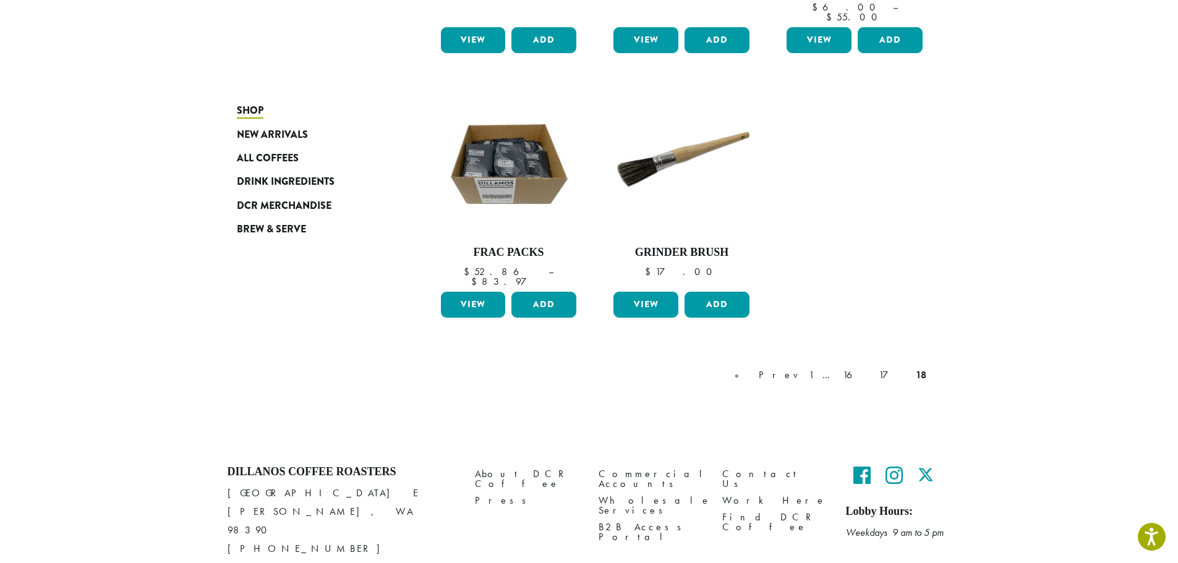
scroll to position [447, 0]
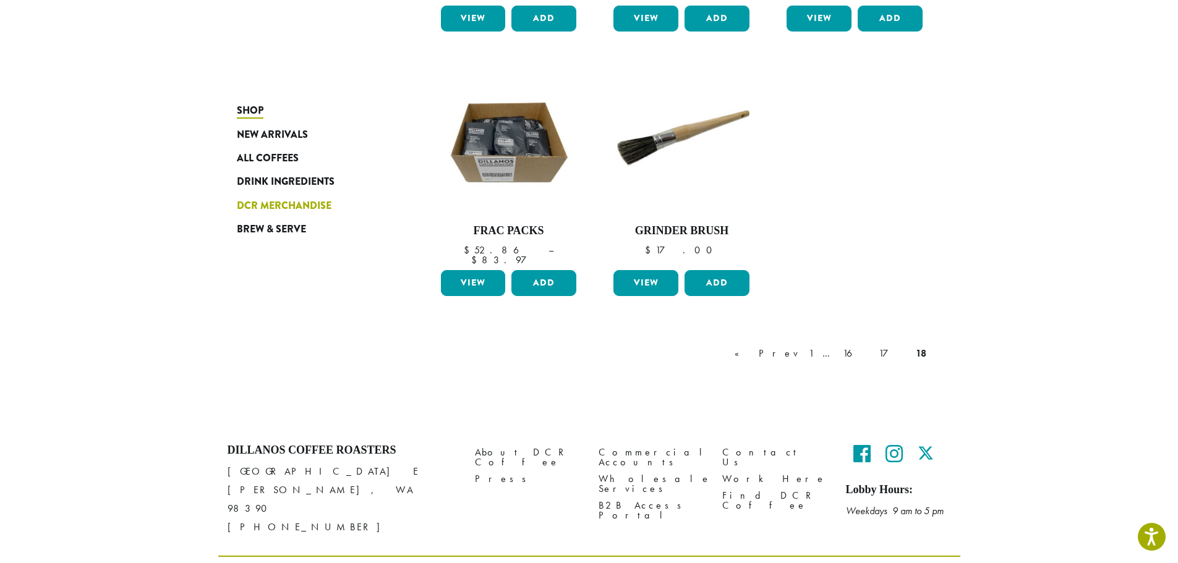
click at [291, 207] on span "DCR Merchandise" at bounding box center [284, 206] width 95 height 15
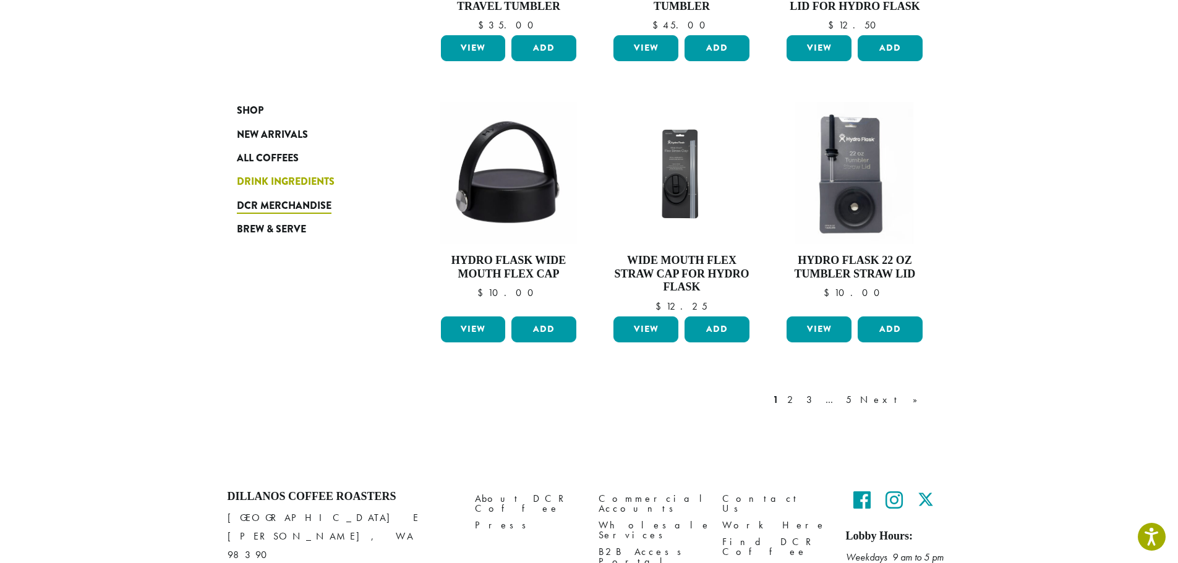
scroll to position [990, 0]
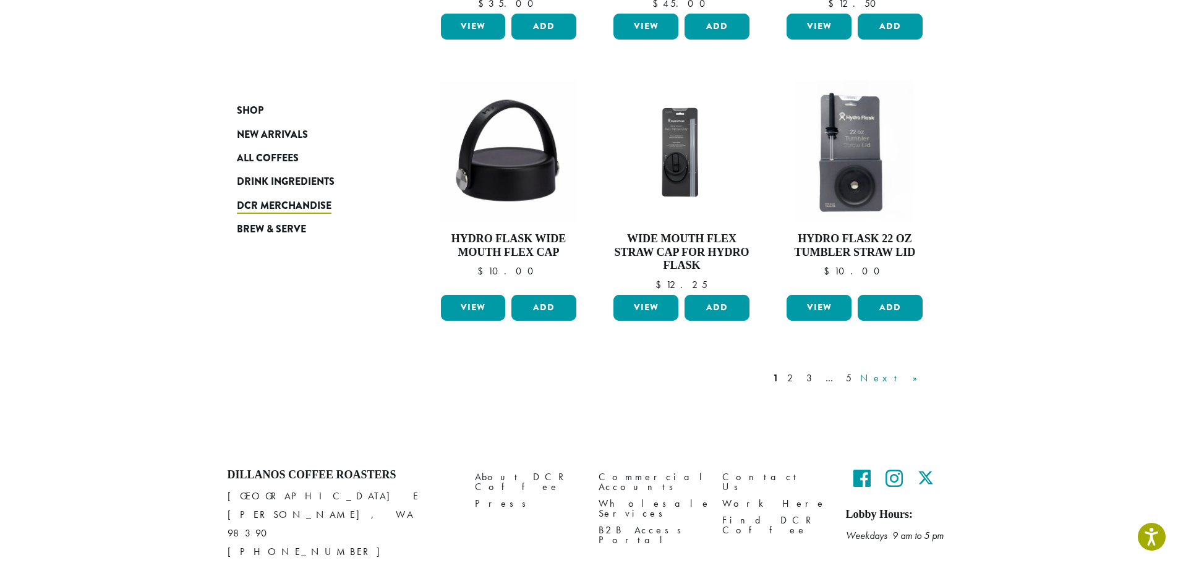
click at [915, 380] on link "Next »" at bounding box center [893, 378] width 71 height 15
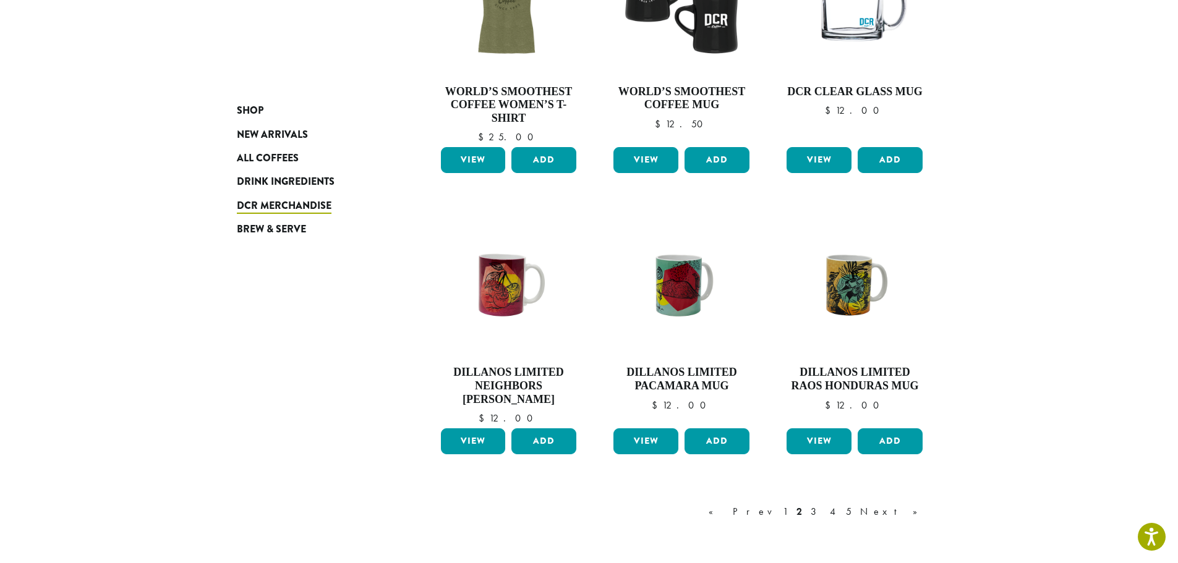
scroll to position [880, 0]
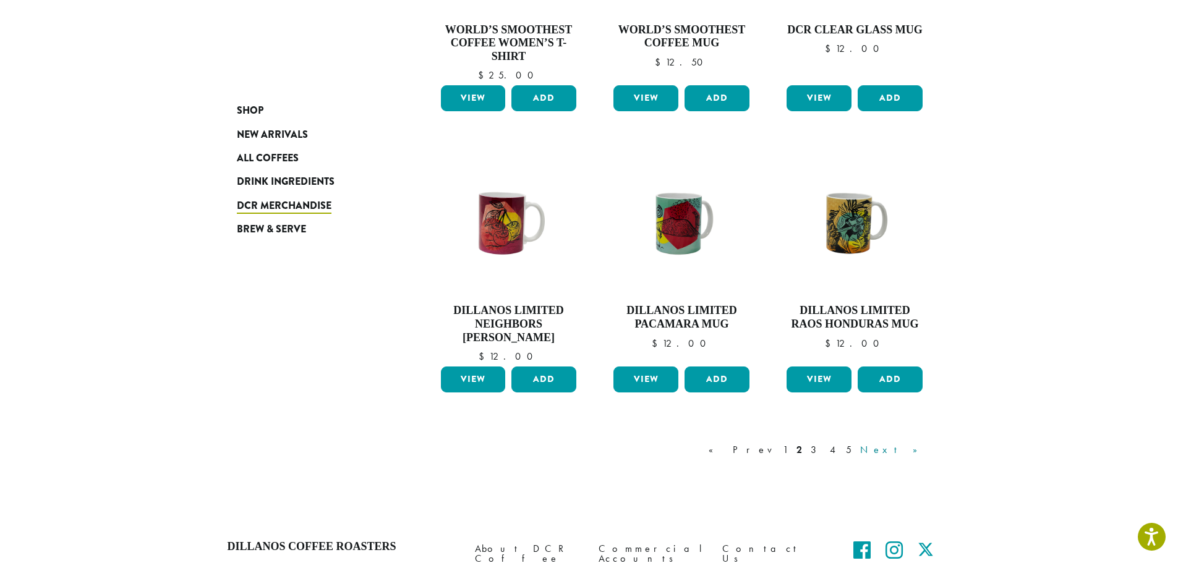
click at [911, 448] on link "Next »" at bounding box center [893, 450] width 71 height 15
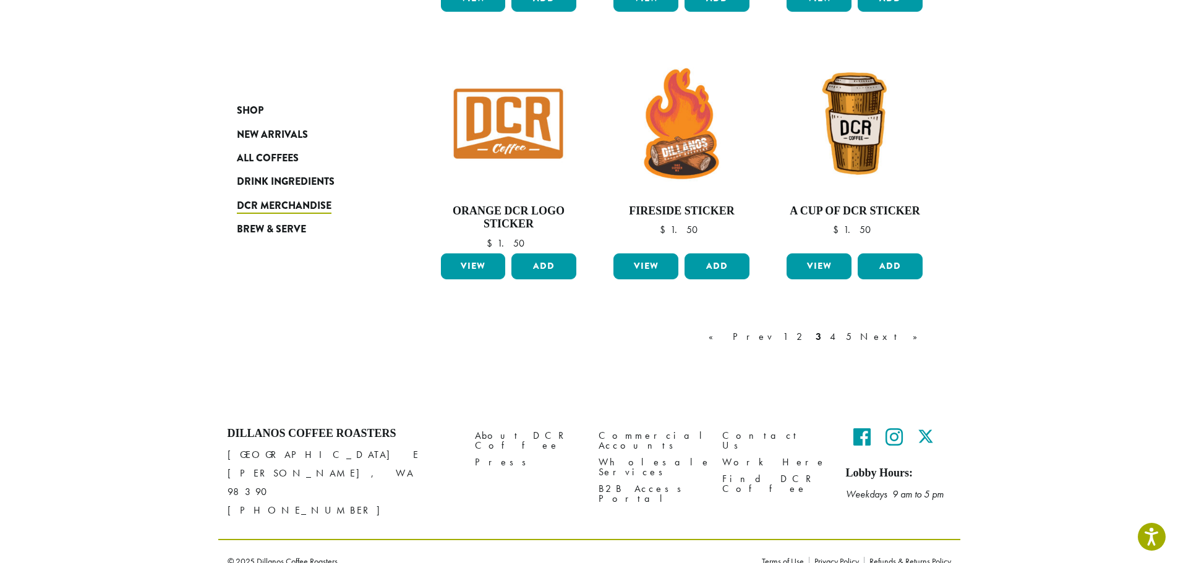
scroll to position [970, 0]
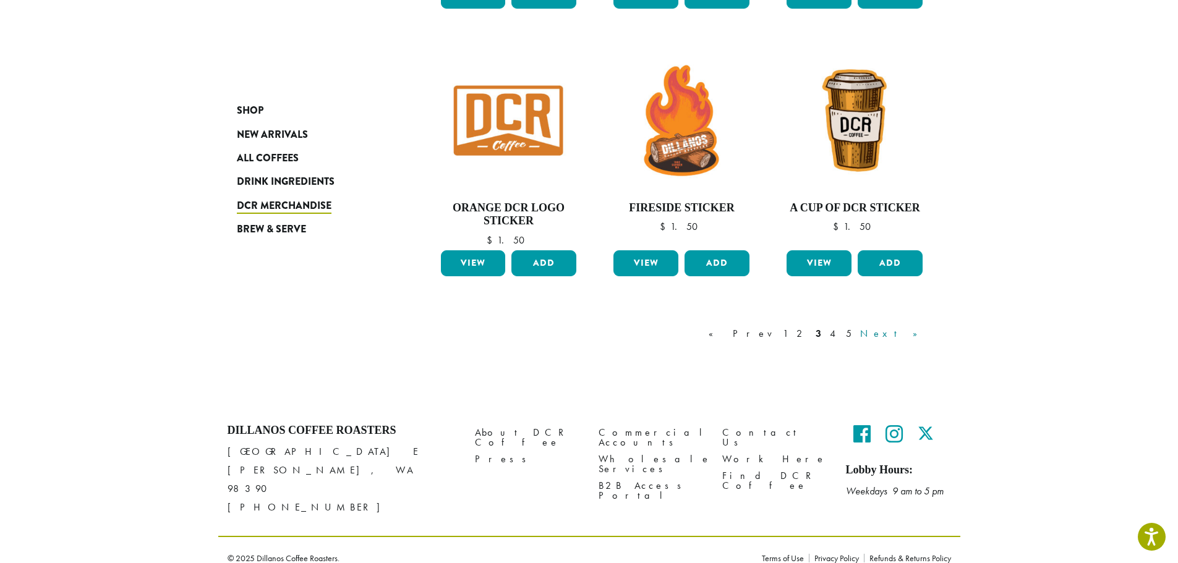
click at [910, 333] on link "Next »" at bounding box center [893, 334] width 71 height 15
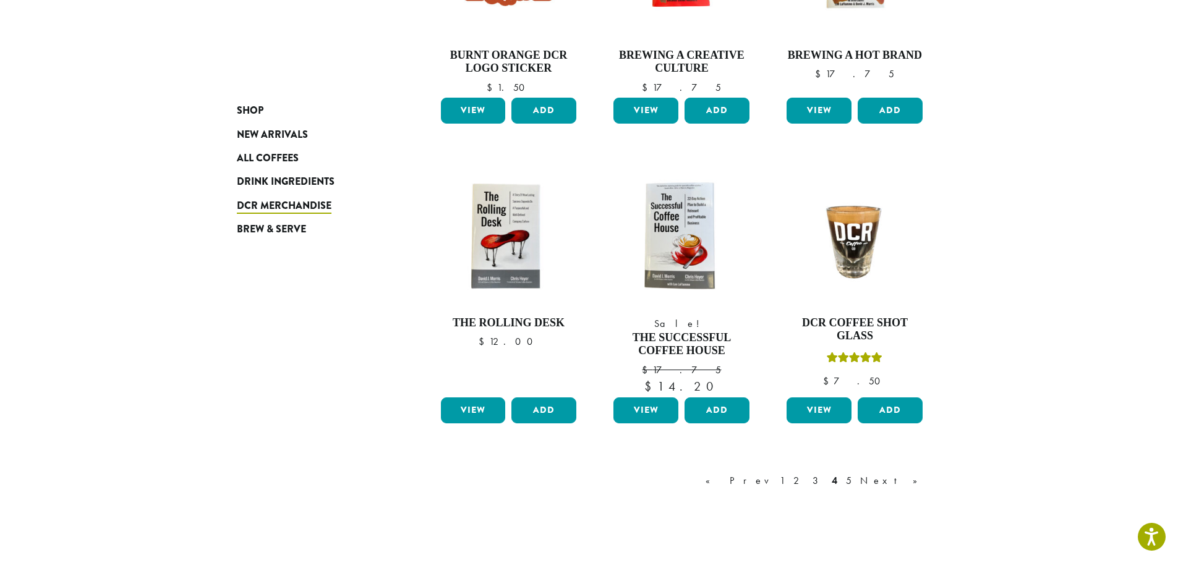
scroll to position [942, 0]
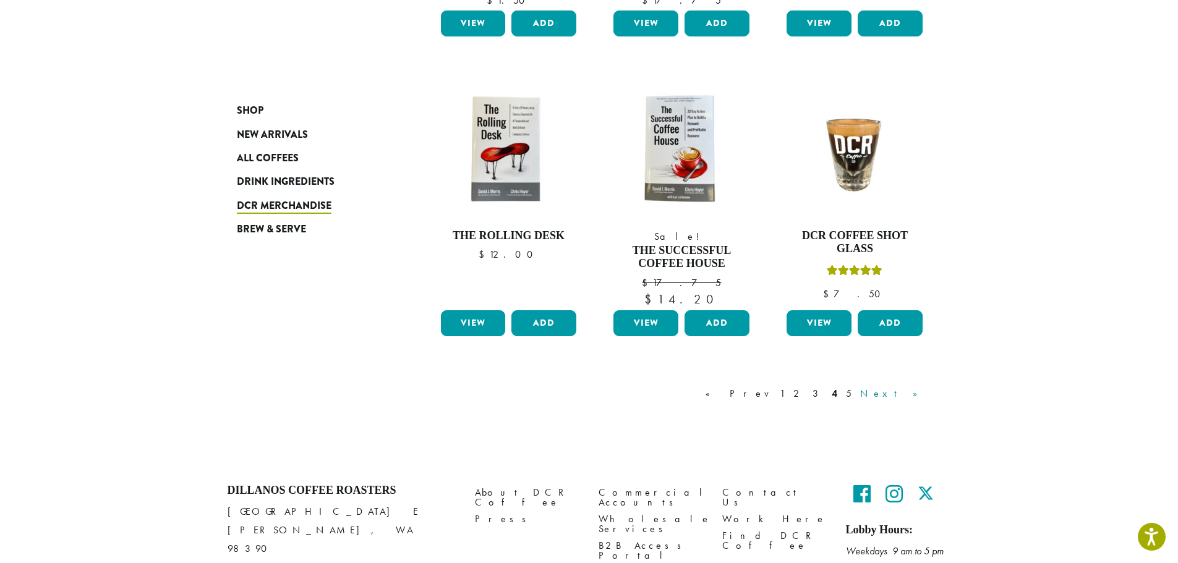
click at [912, 397] on link "Next »" at bounding box center [893, 394] width 71 height 15
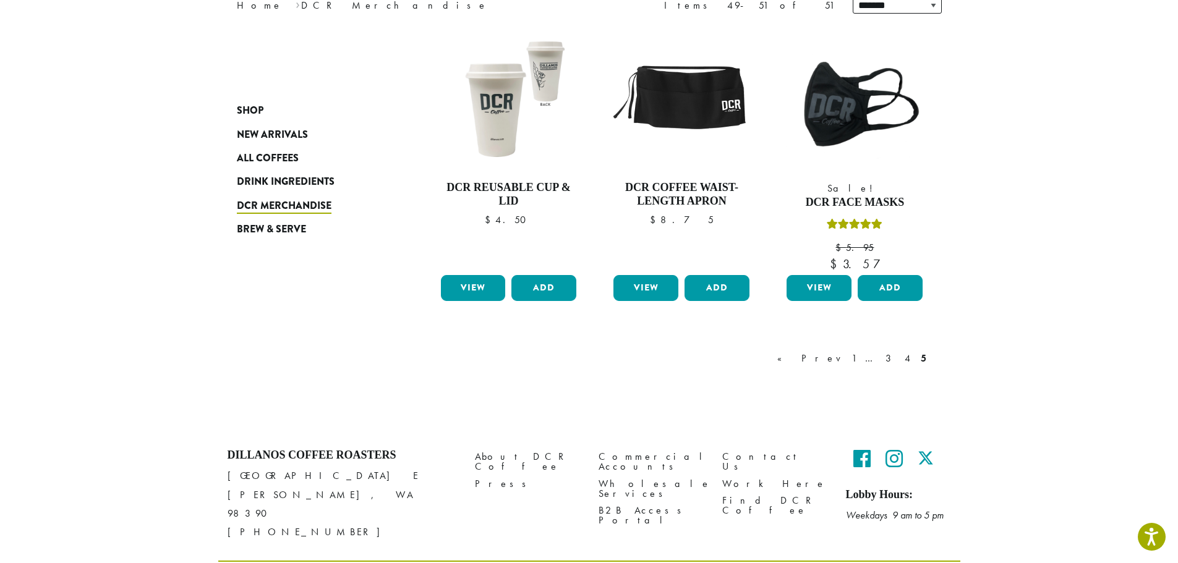
scroll to position [211, 0]
